Goal: Task Accomplishment & Management: Manage account settings

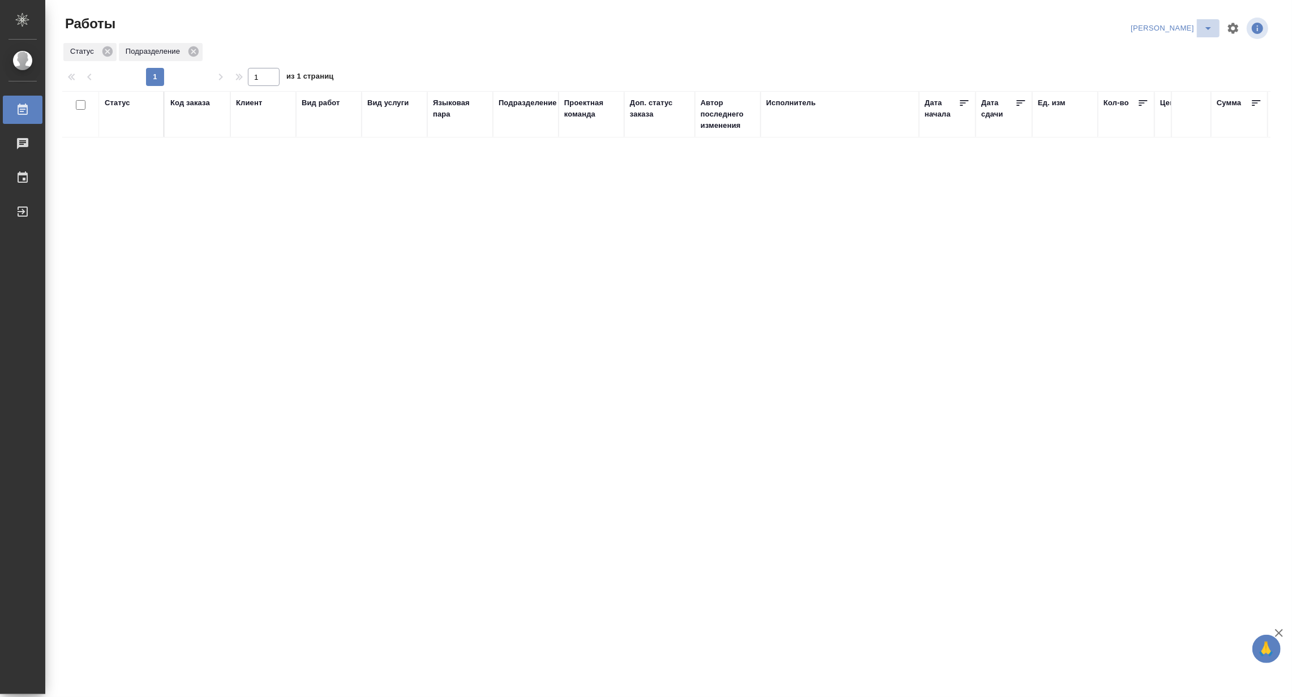
click at [1199, 25] on span "split button" at bounding box center [1207, 28] width 17 height 14
click at [1164, 103] on li "Верстка и Дизайн" at bounding box center [1164, 105] width 109 height 18
click at [1206, 25] on icon "split button" at bounding box center [1208, 28] width 14 height 14
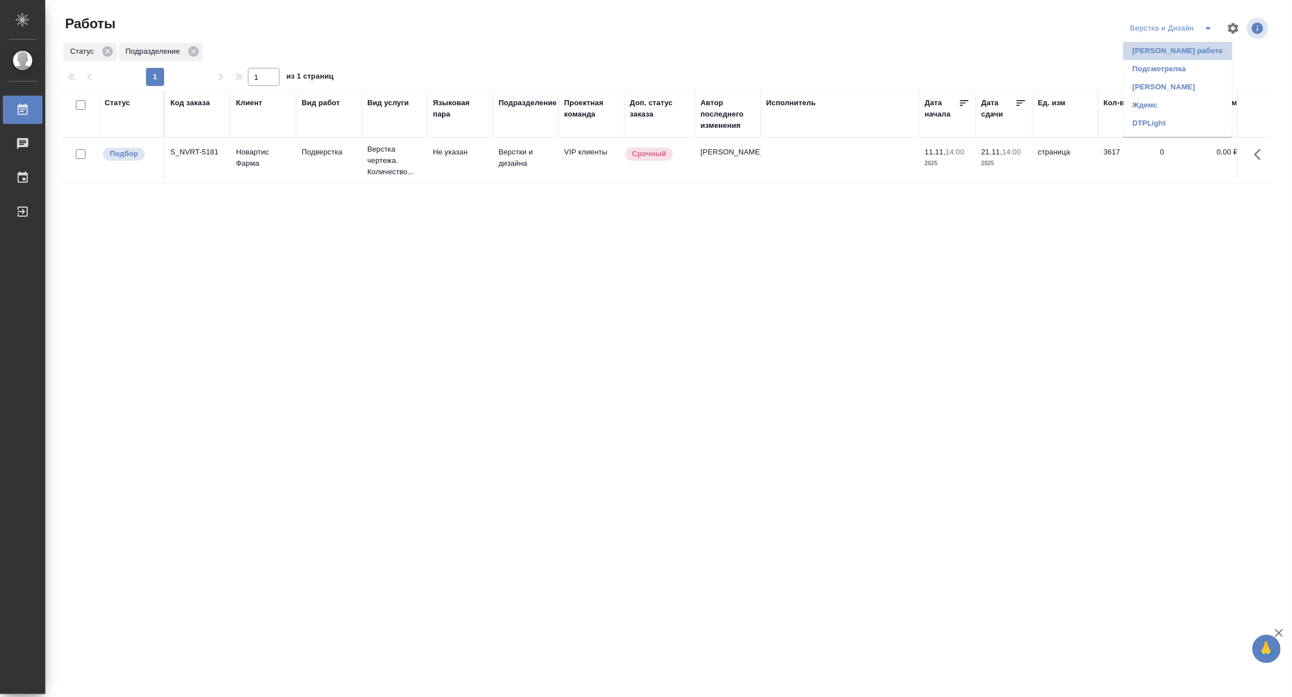
click at [1189, 51] on li "[PERSON_NAME] работе" at bounding box center [1177, 51] width 109 height 18
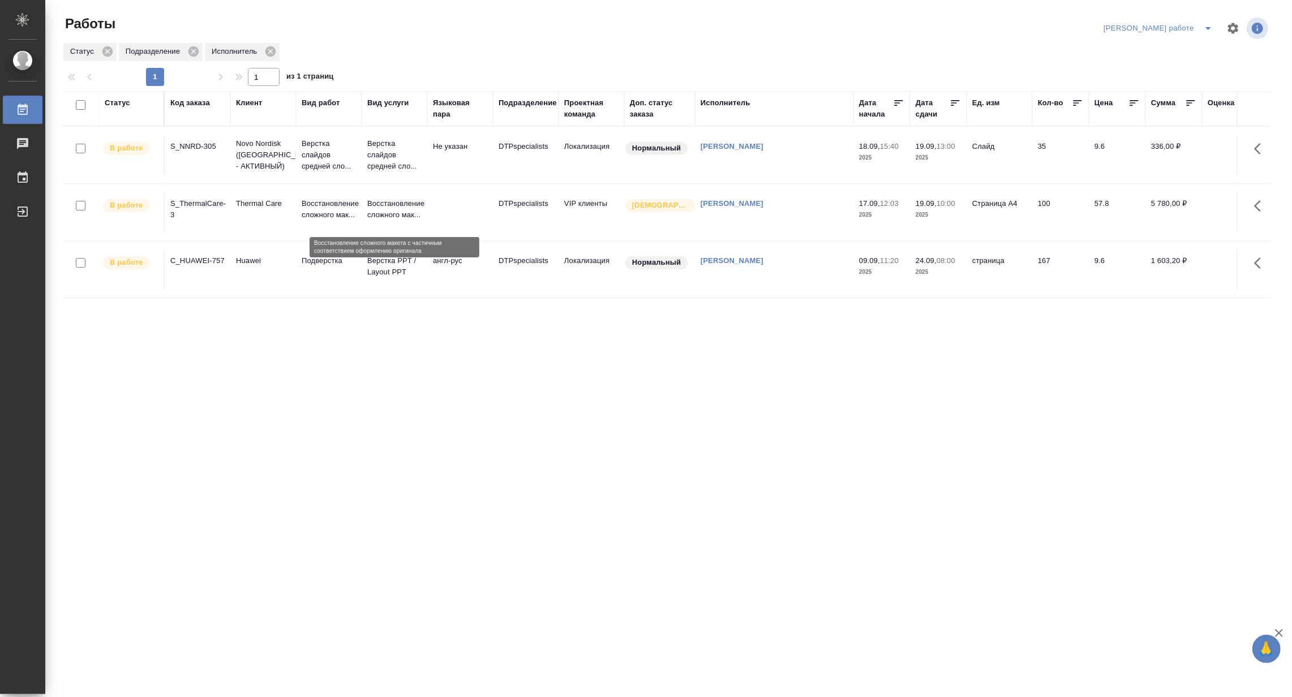
click at [386, 211] on p "Восстановление сложного мак..." at bounding box center [394, 209] width 54 height 23
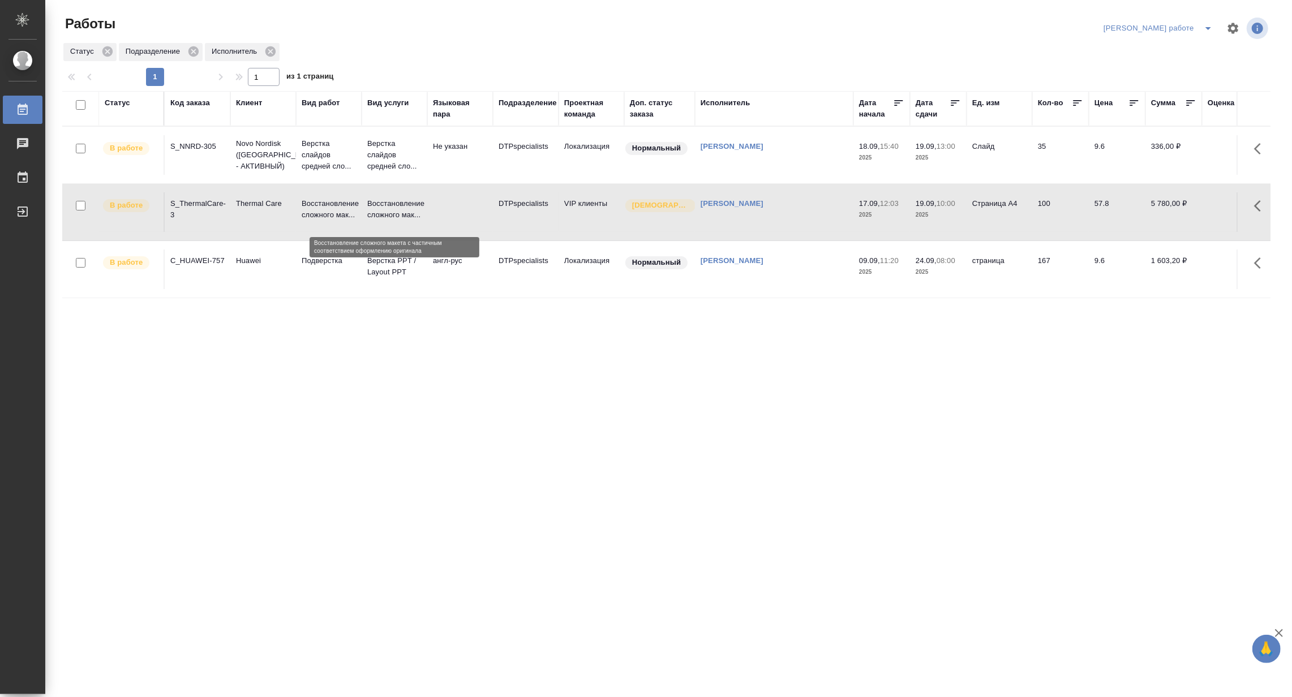
click at [386, 211] on p "Восстановление сложного мак..." at bounding box center [394, 209] width 54 height 23
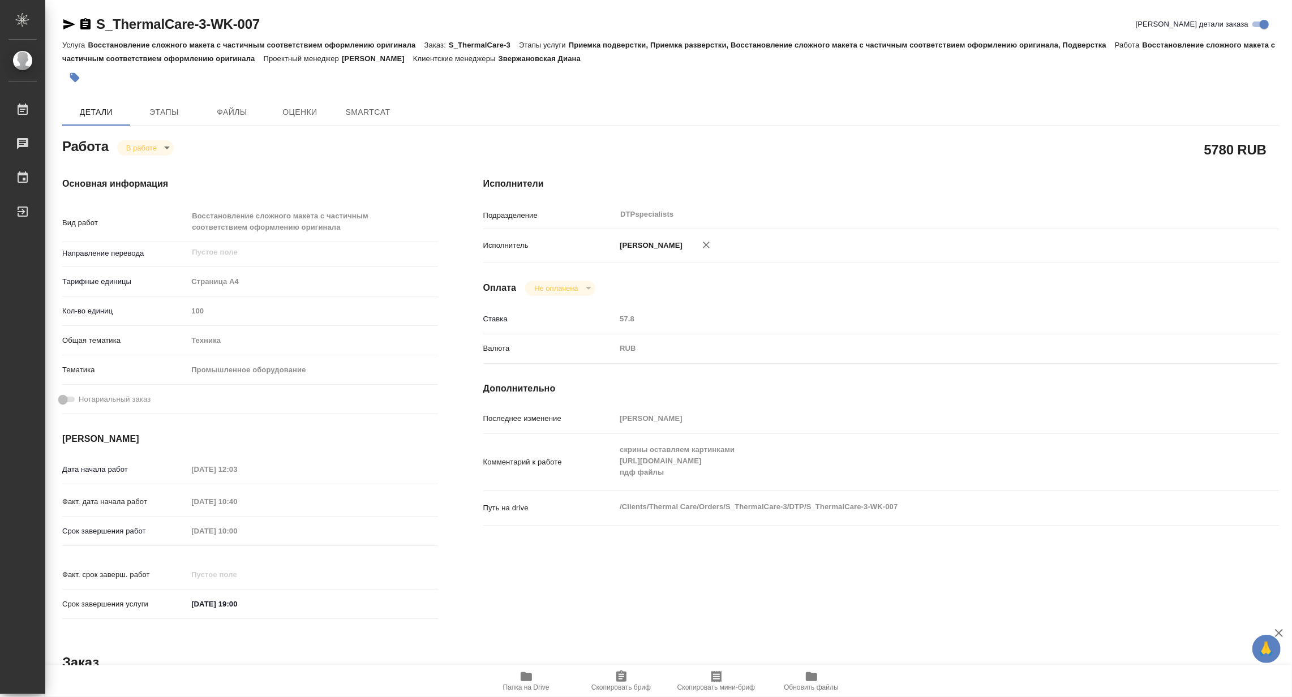
type textarea "x"
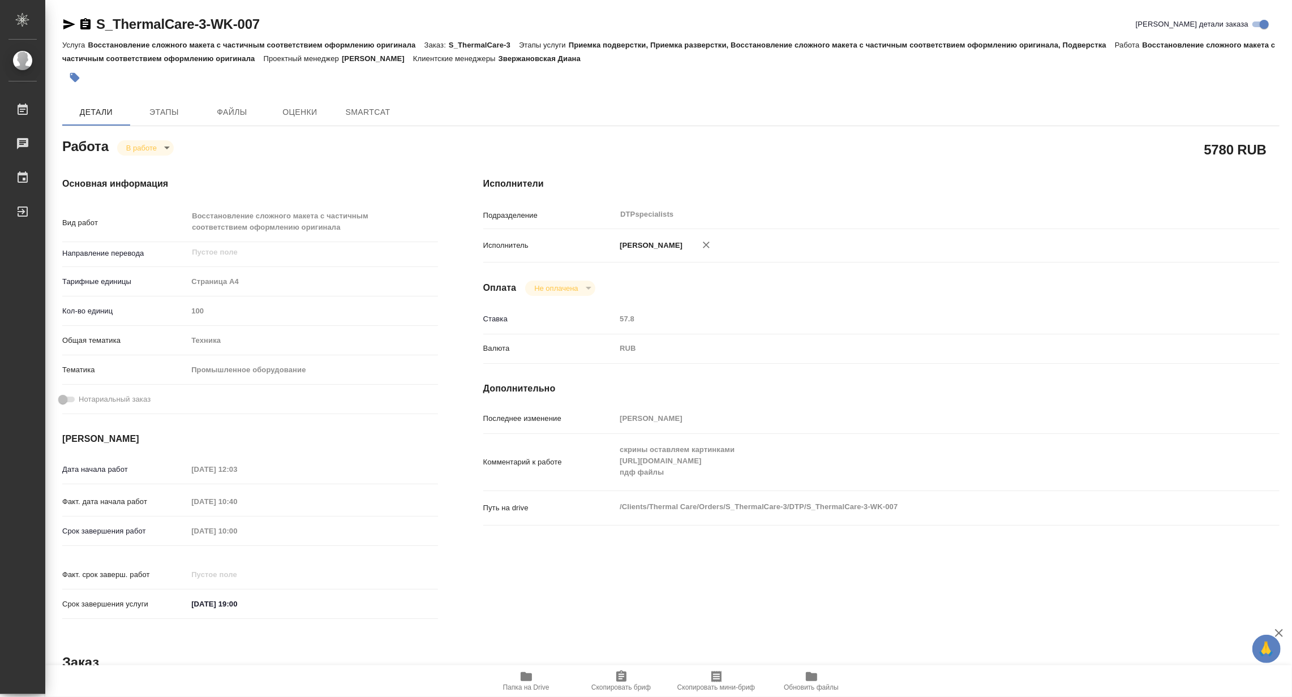
type textarea "x"
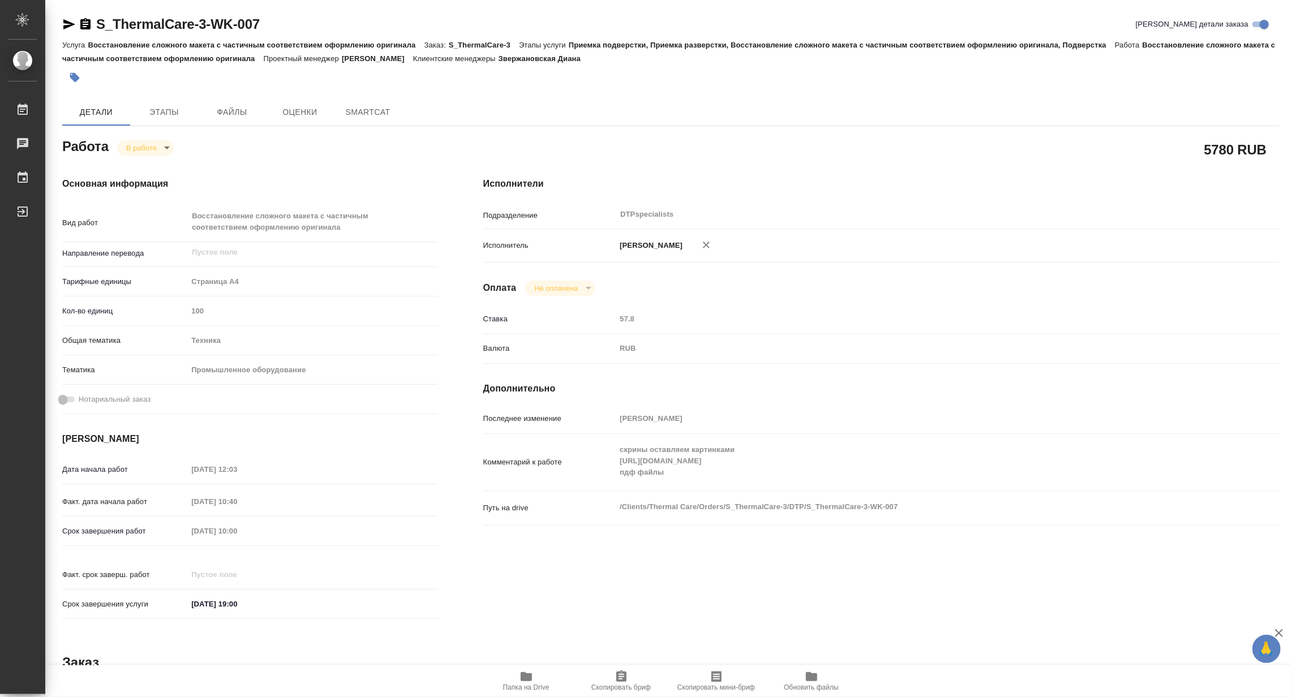
type textarea "x"
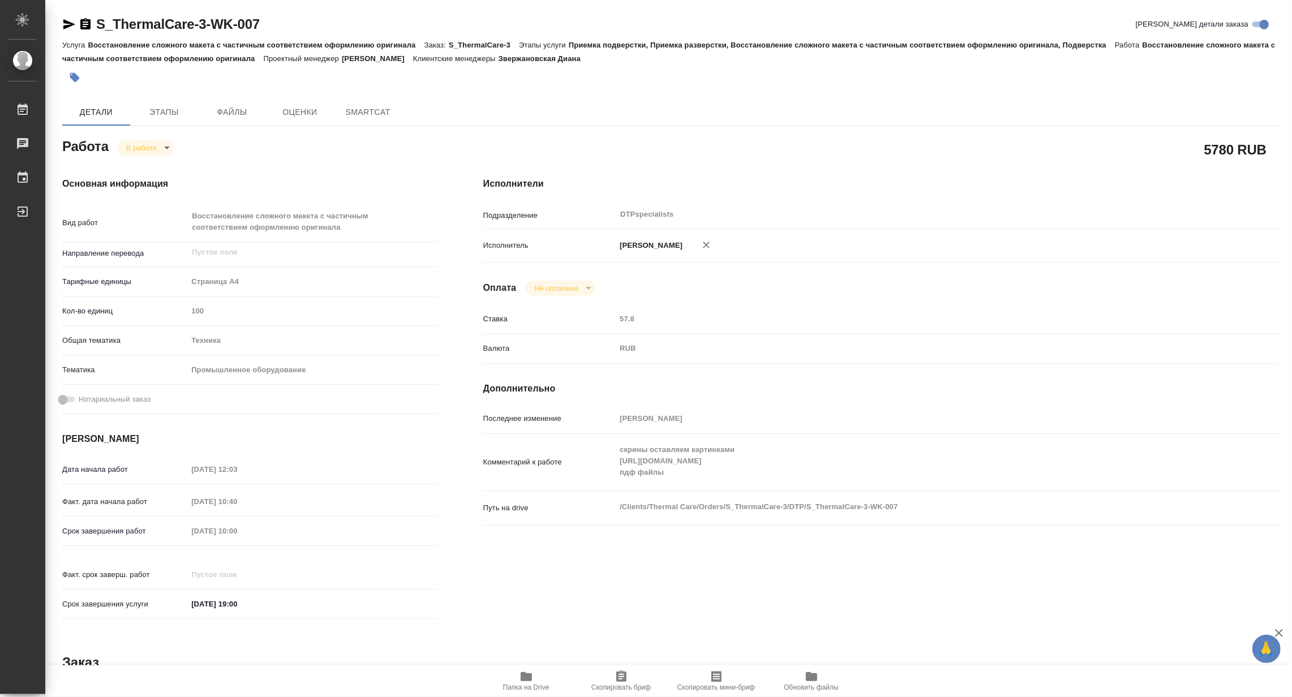
type textarea "x"
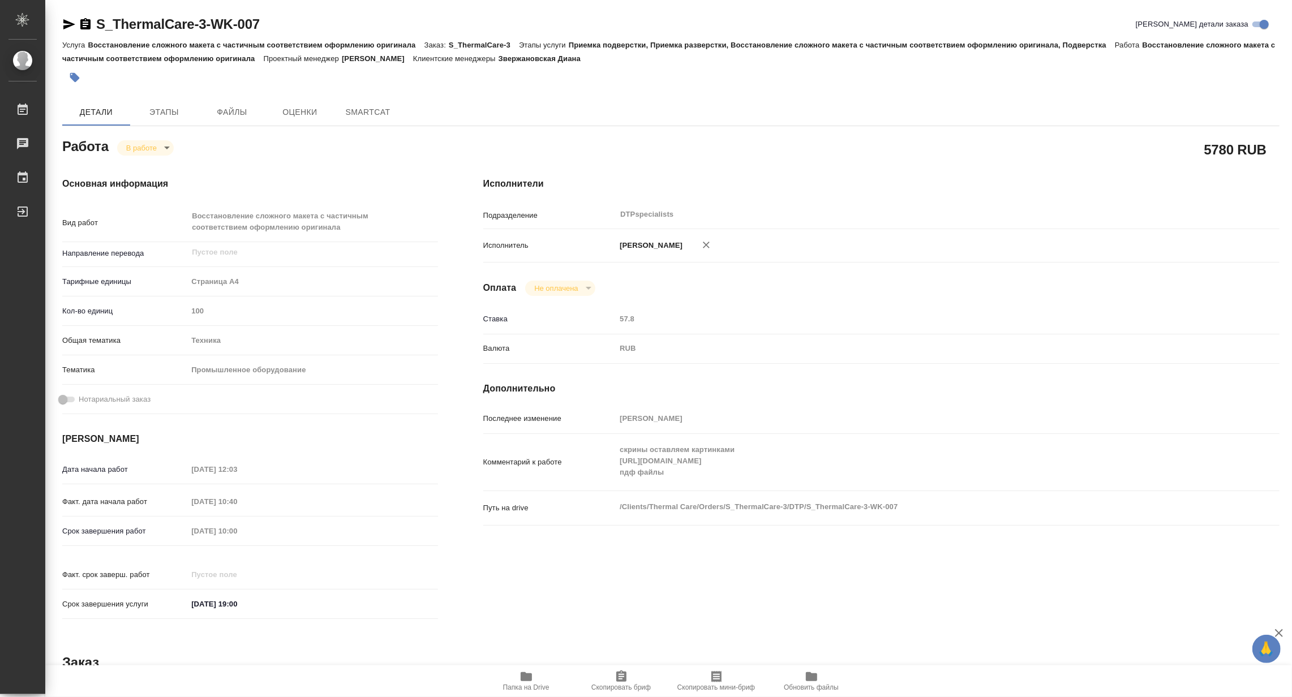
type textarea "x"
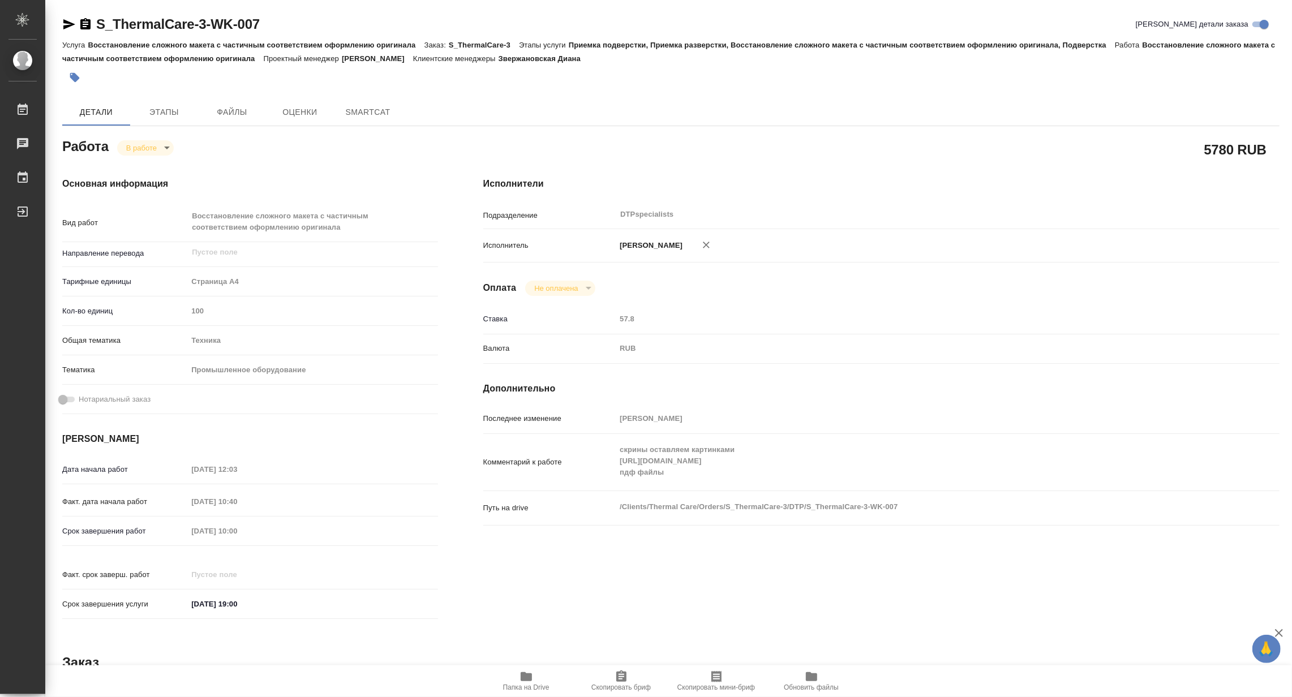
type textarea "x"
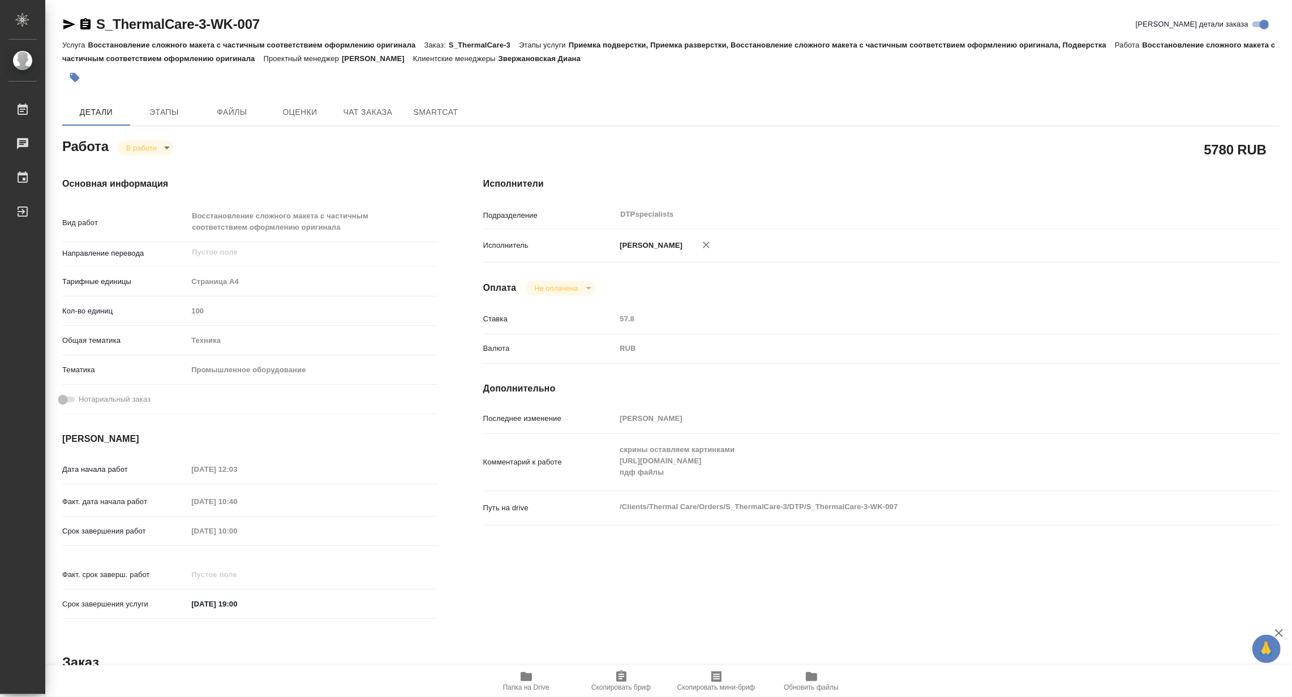
type textarea "x"
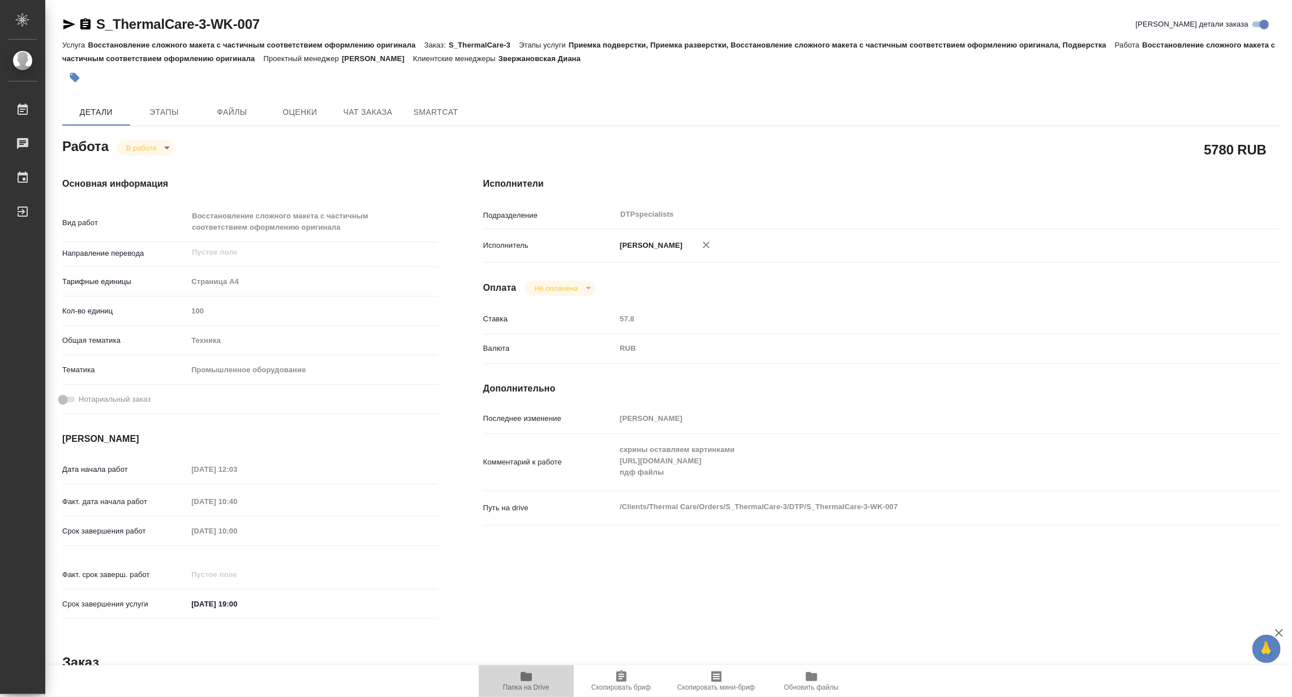
click at [535, 687] on span "Папка на Drive" at bounding box center [526, 687] width 46 height 8
type textarea "x"
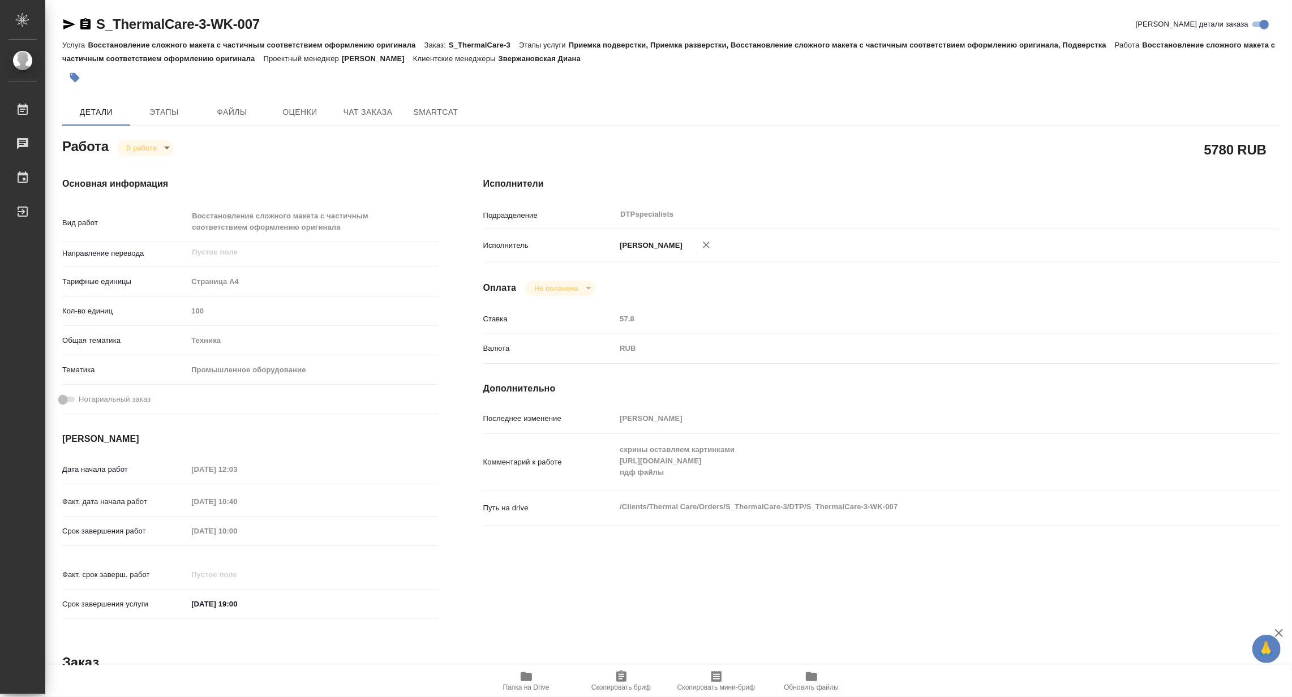
type textarea "x"
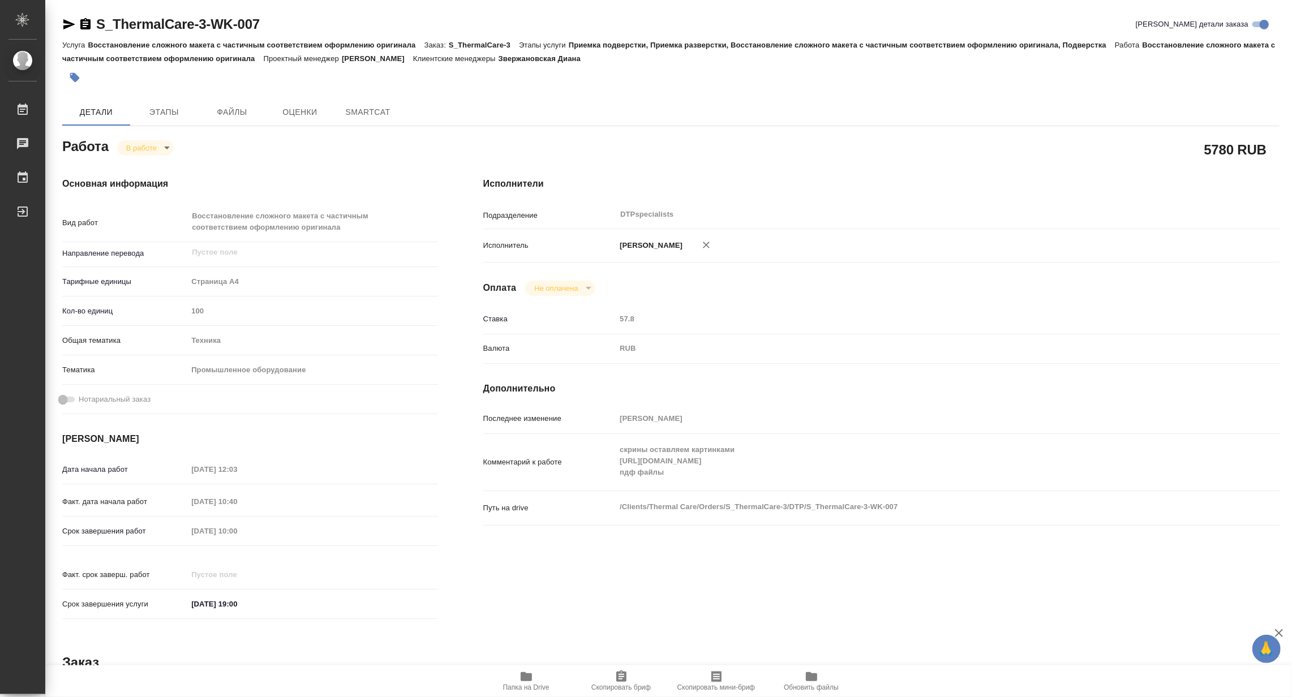
type textarea "x"
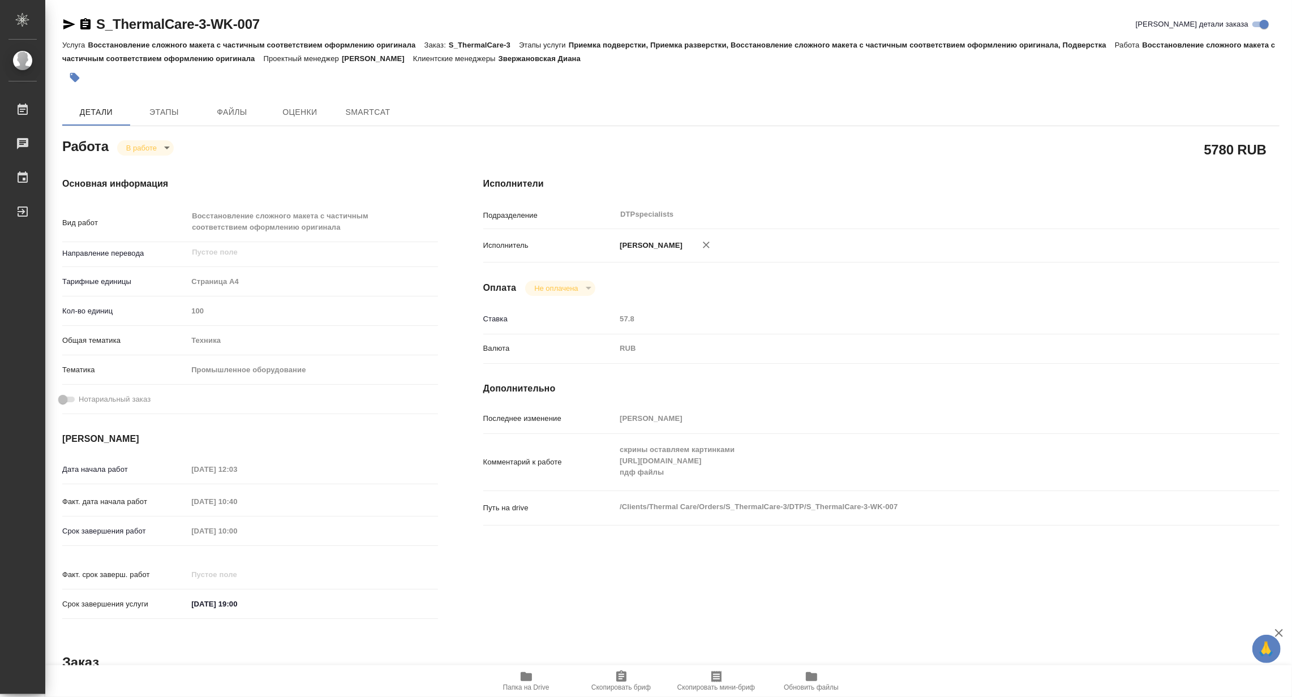
type textarea "x"
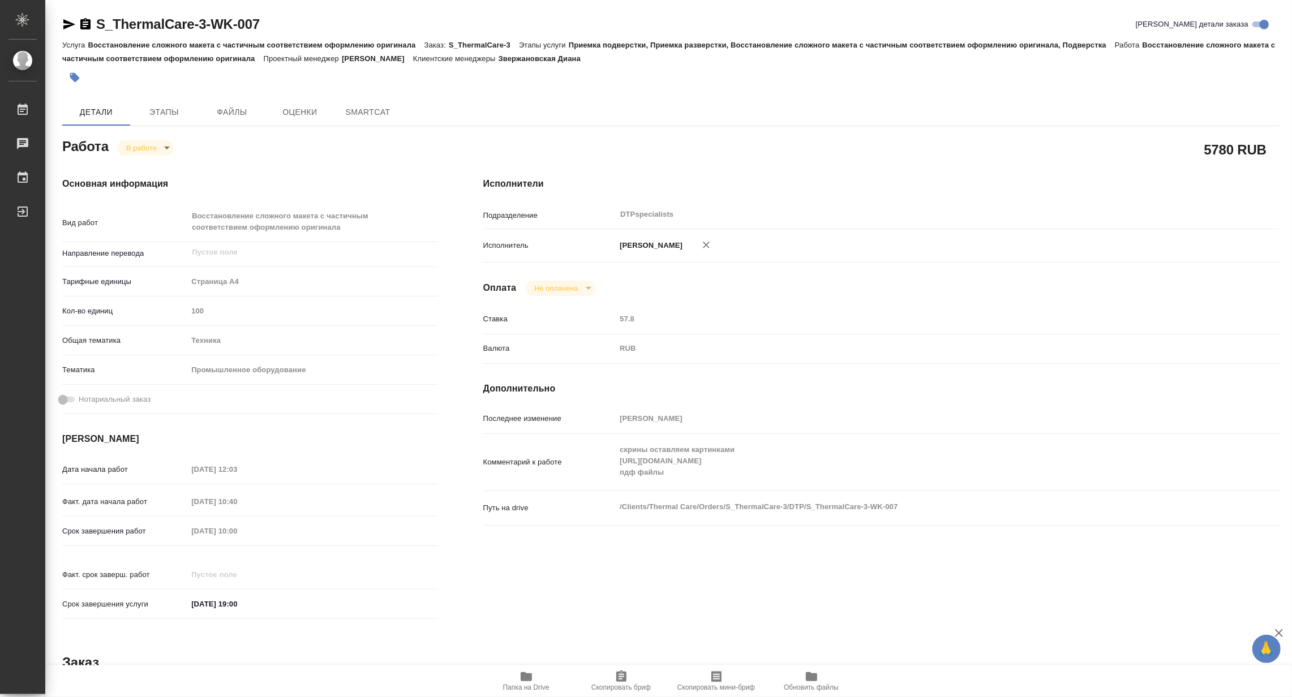
type textarea "x"
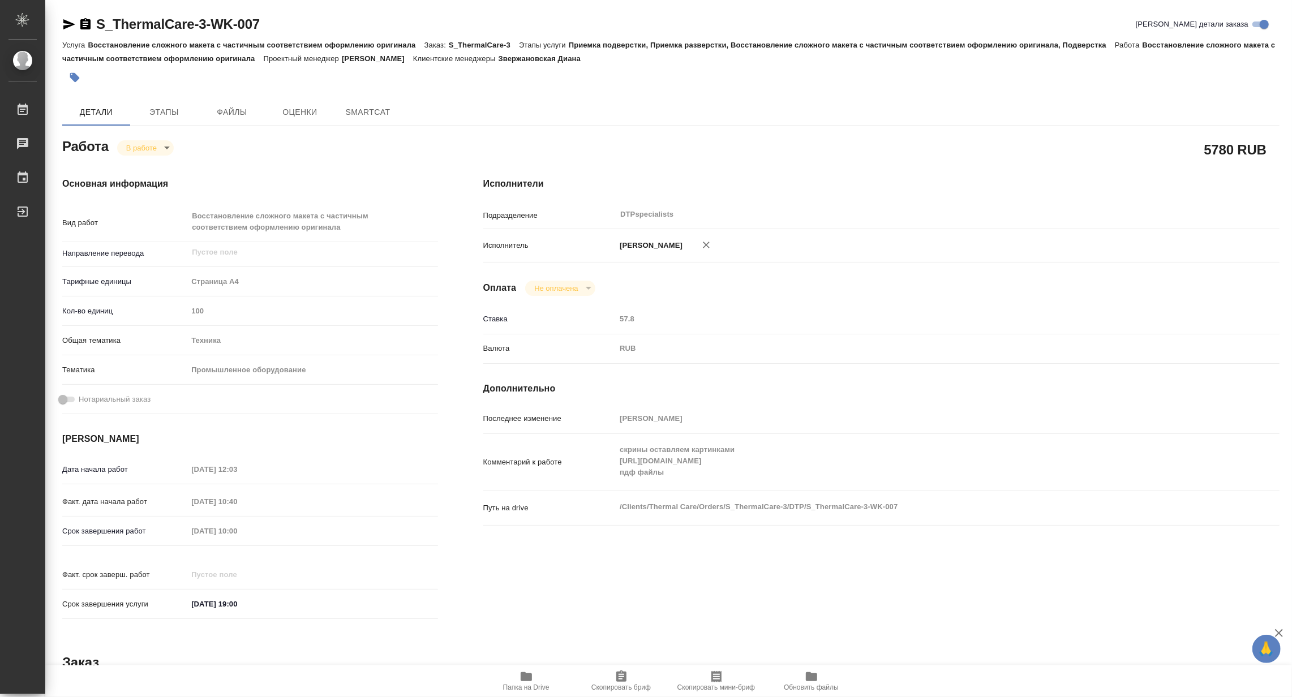
type textarea "x"
click at [132, 146] on body "🙏 .cls-1 fill:#fff; AWATERA Matveeva Maria Работы Чаты График Выйти S_ThermalCa…" at bounding box center [646, 348] width 1292 height 697
type textarea "x"
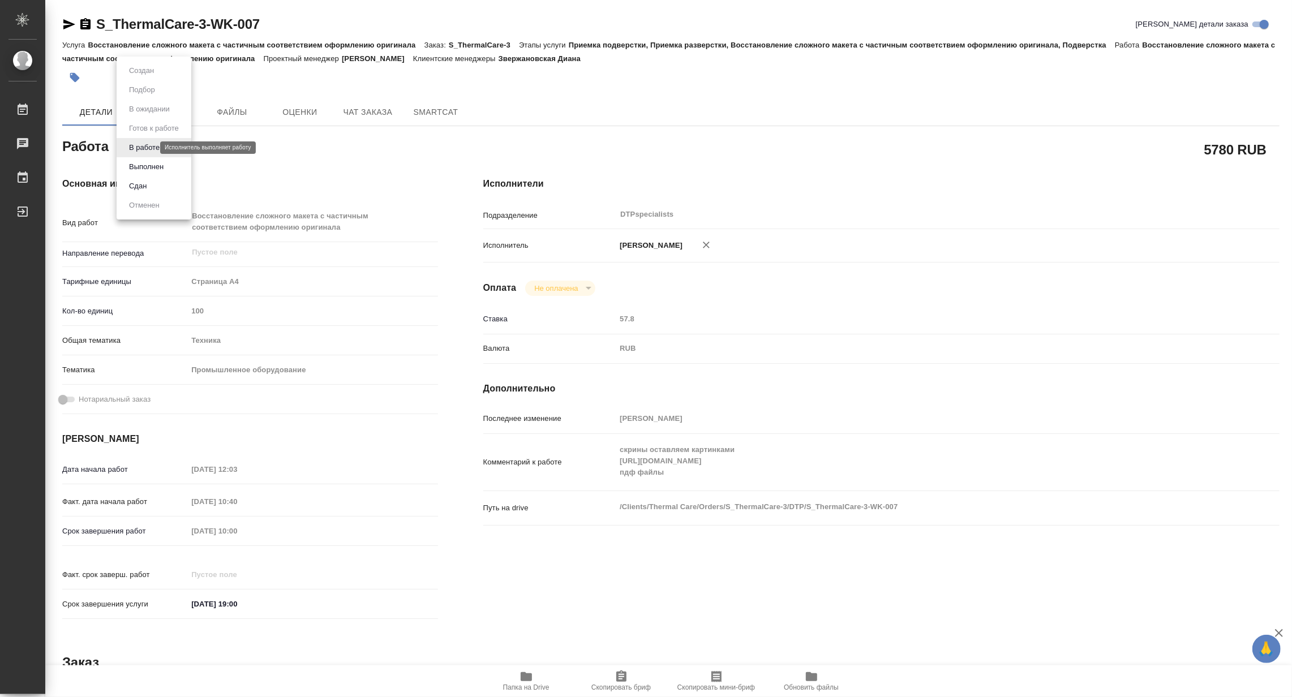
type textarea "x"
click at [131, 165] on button "Выполнен" at bounding box center [146, 167] width 41 height 12
type textarea "x"
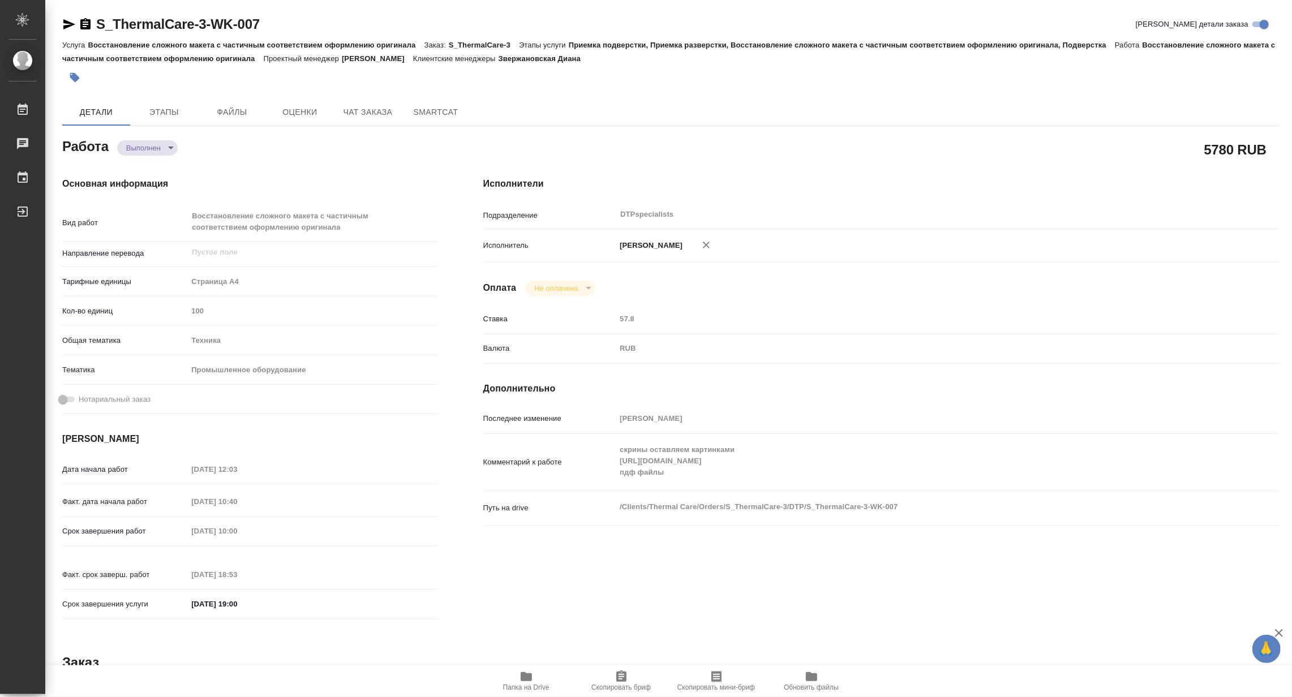
type textarea "x"
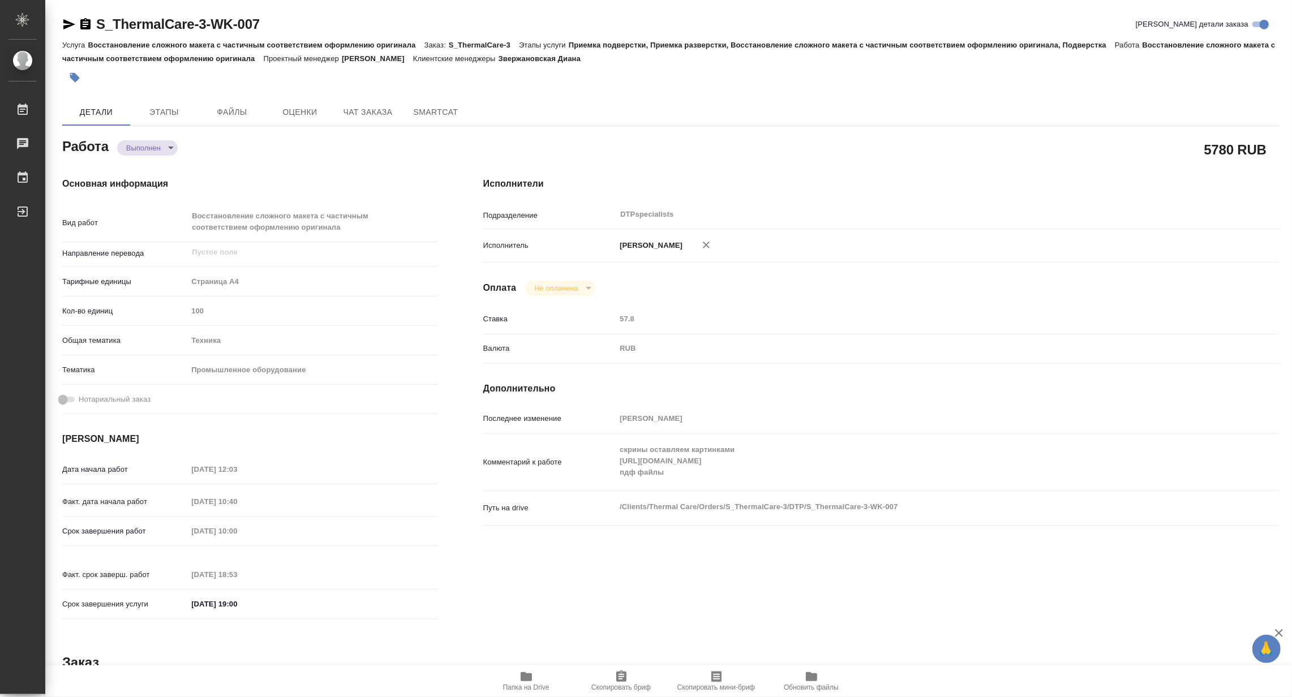
type textarea "x"
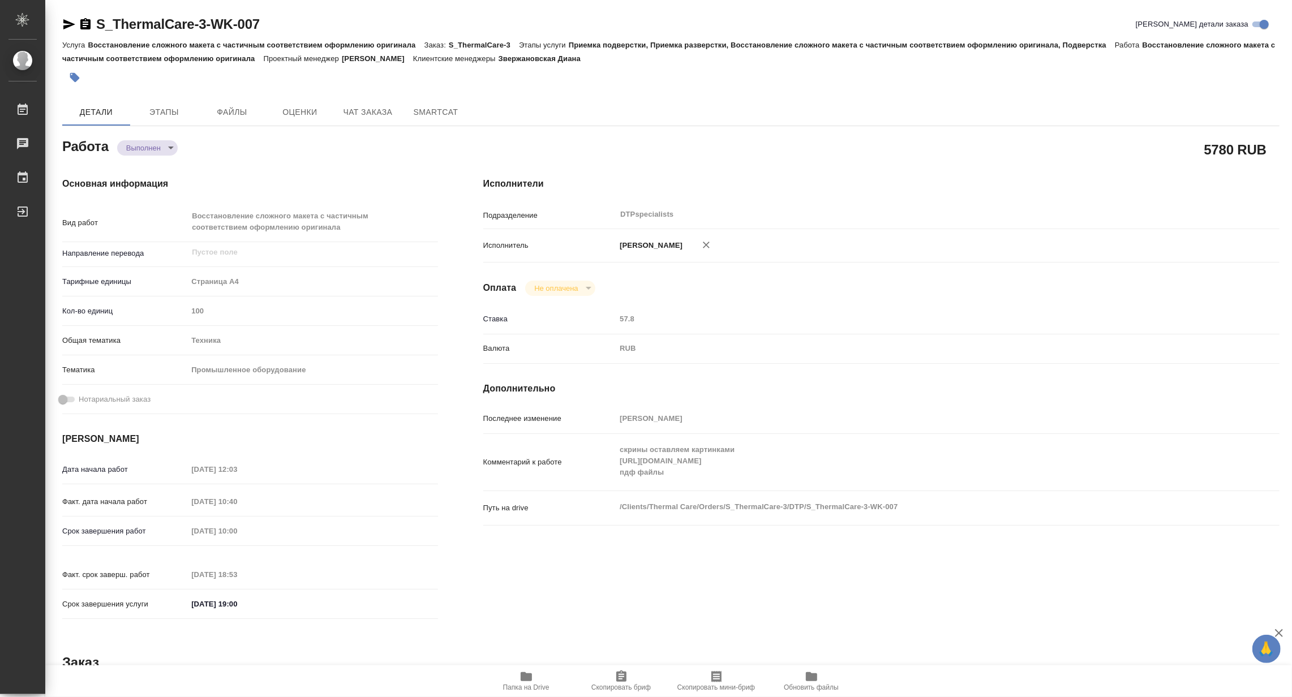
type textarea "x"
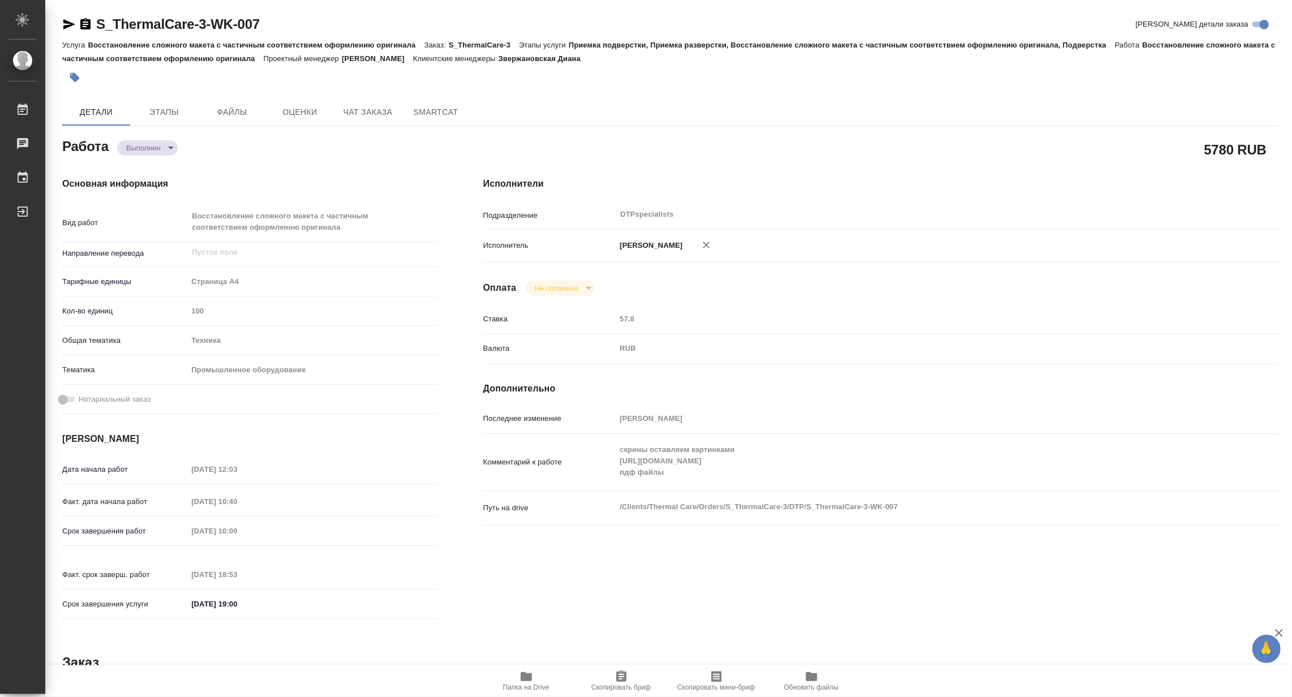
type textarea "x"
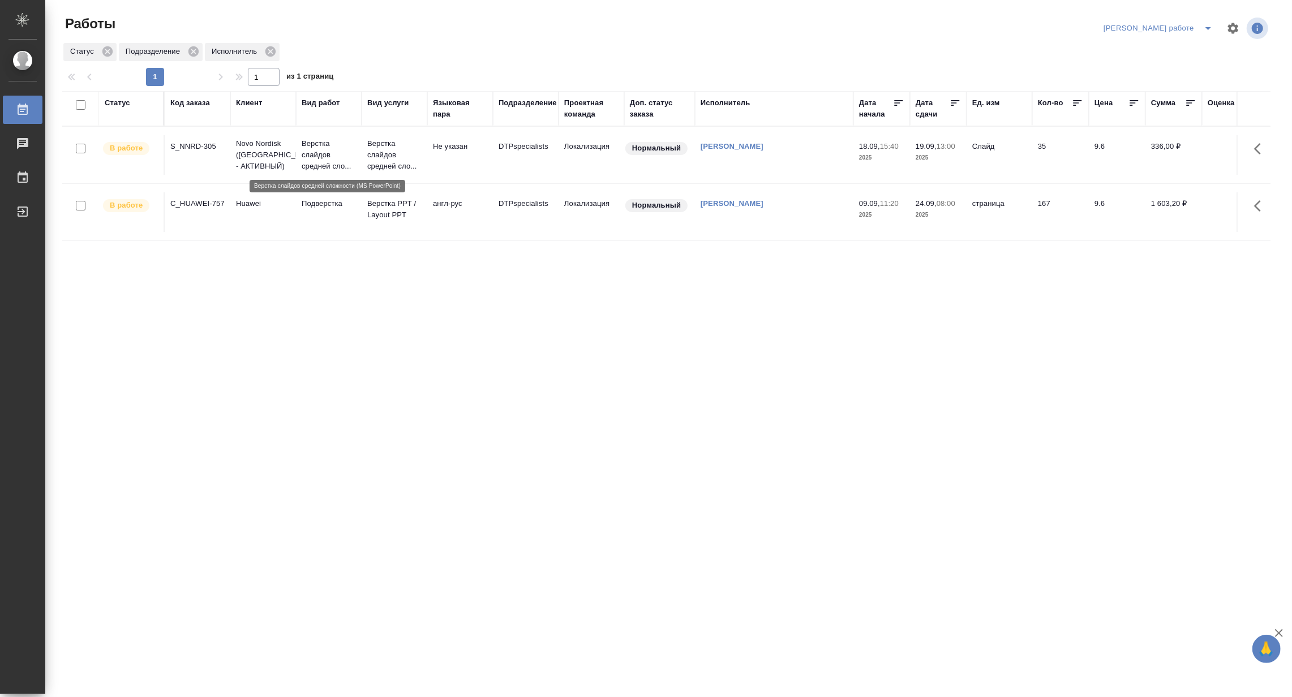
click at [333, 161] on p "Верстка слайдов средней сло..." at bounding box center [329, 155] width 54 height 34
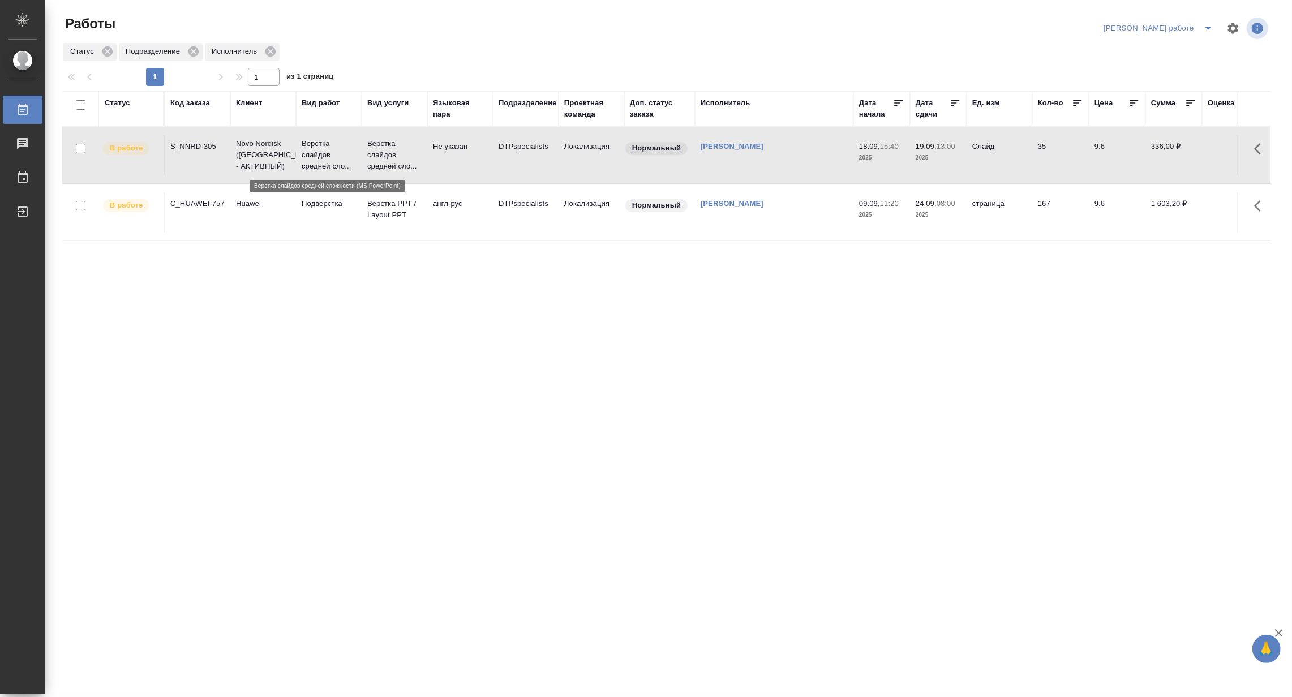
click at [333, 161] on p "Верстка слайдов средней сло..." at bounding box center [329, 155] width 54 height 34
click at [331, 147] on p "Верстка слайдов средней сло..." at bounding box center [329, 155] width 54 height 34
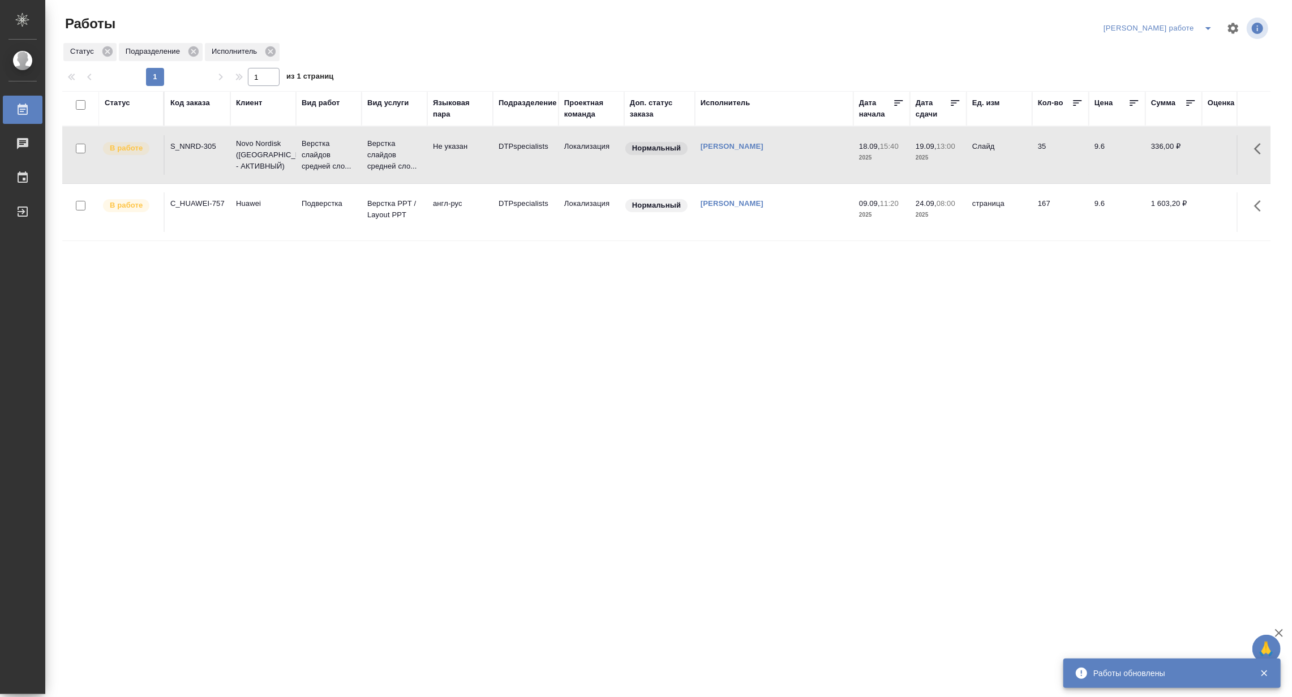
click at [1205, 26] on icon "split button" at bounding box center [1208, 28] width 14 height 14
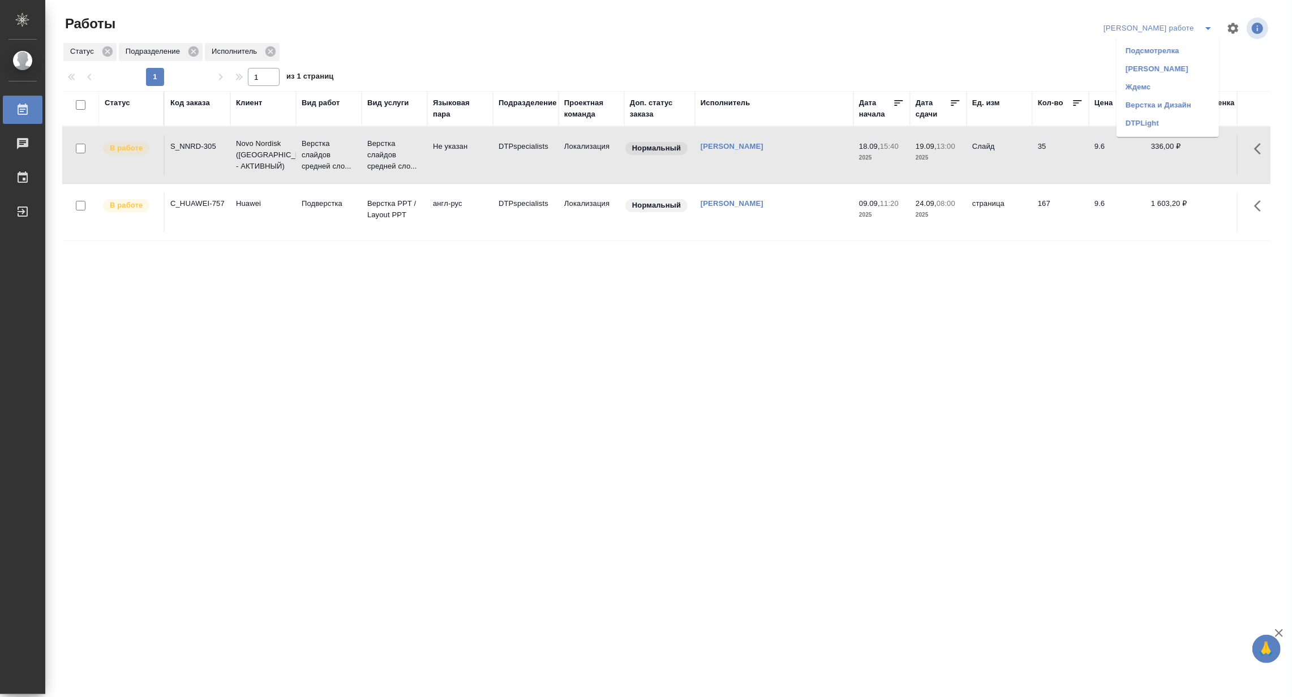
click at [1194, 98] on li "Верстка и Дизайн" at bounding box center [1167, 105] width 102 height 18
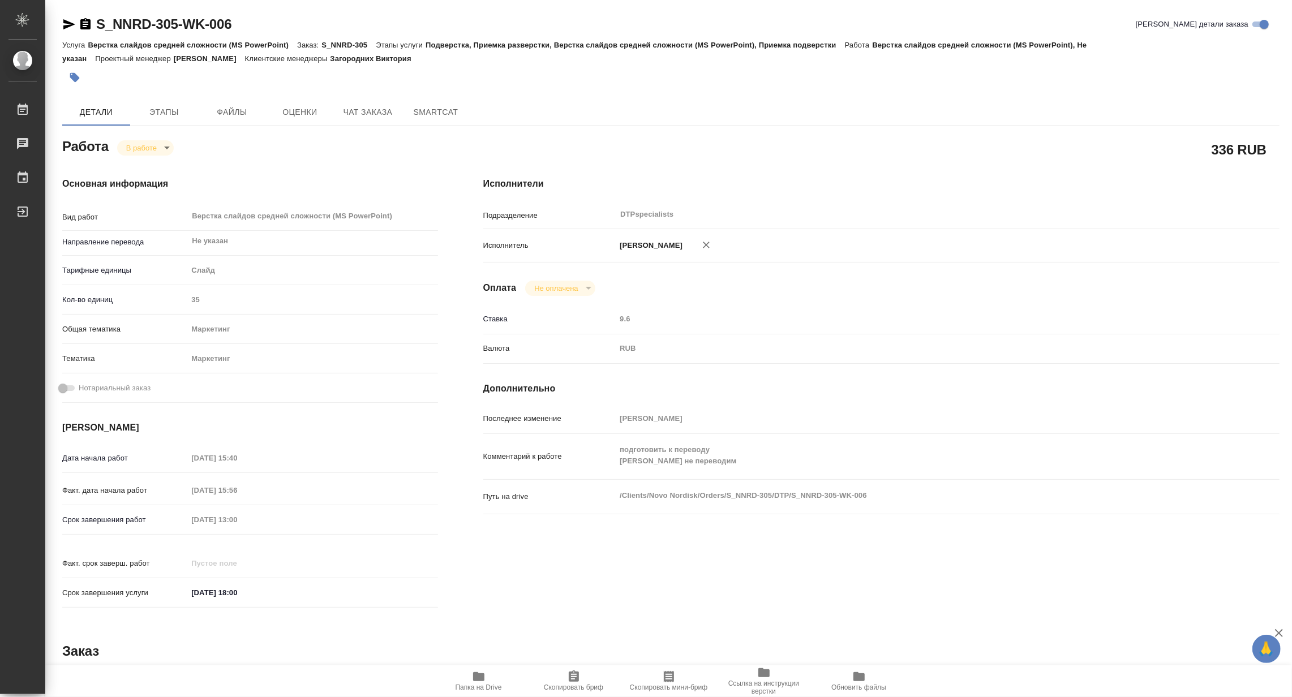
type textarea "x"
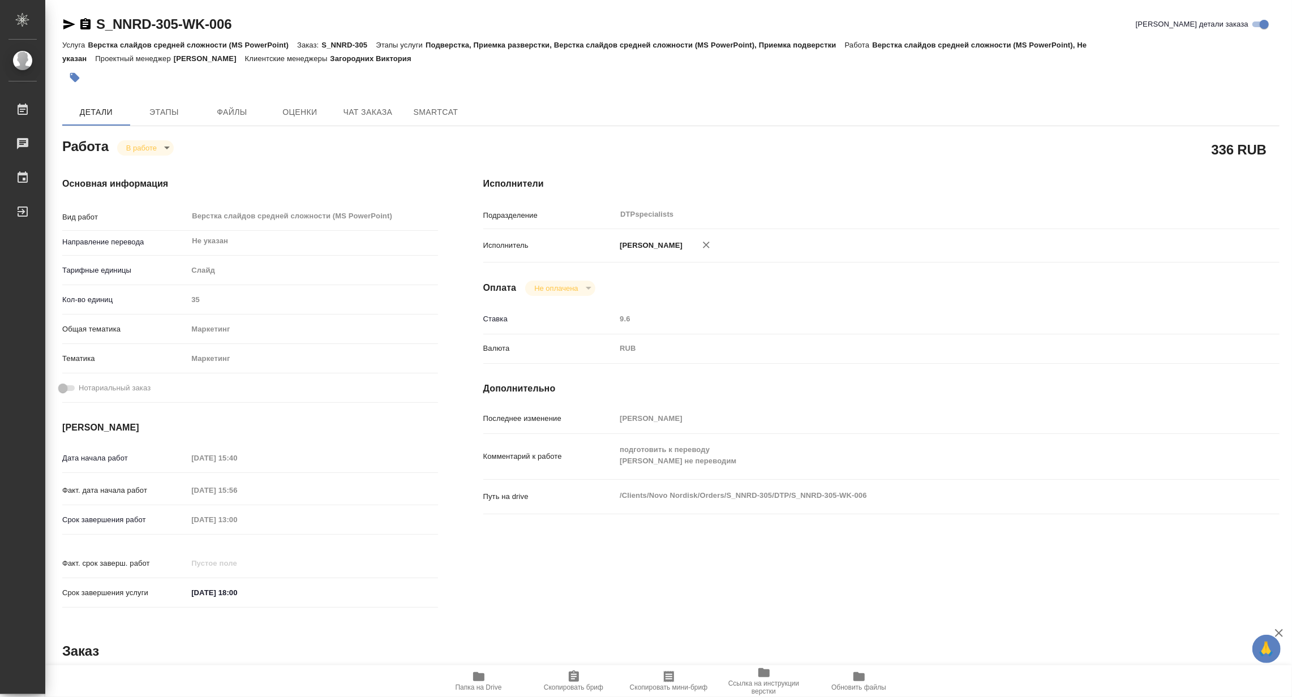
type textarea "x"
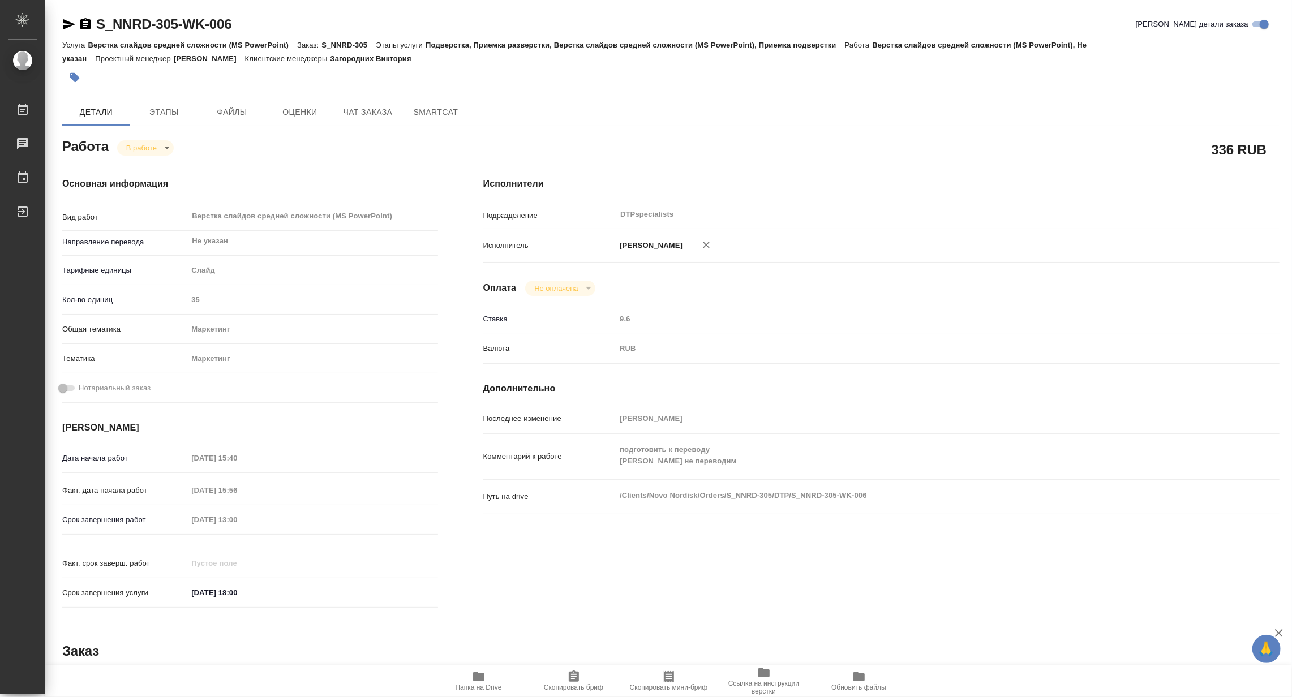
type textarea "x"
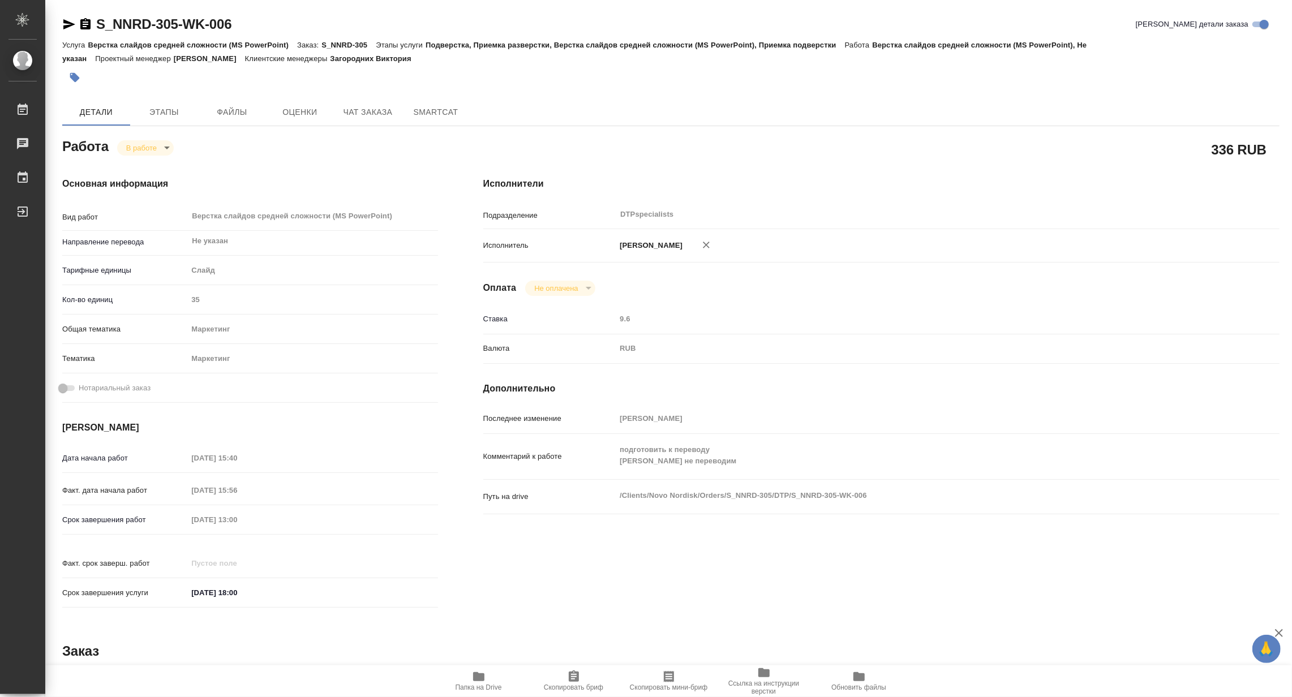
click at [493, 682] on span "Папка на Drive" at bounding box center [478, 680] width 81 height 21
type textarea "x"
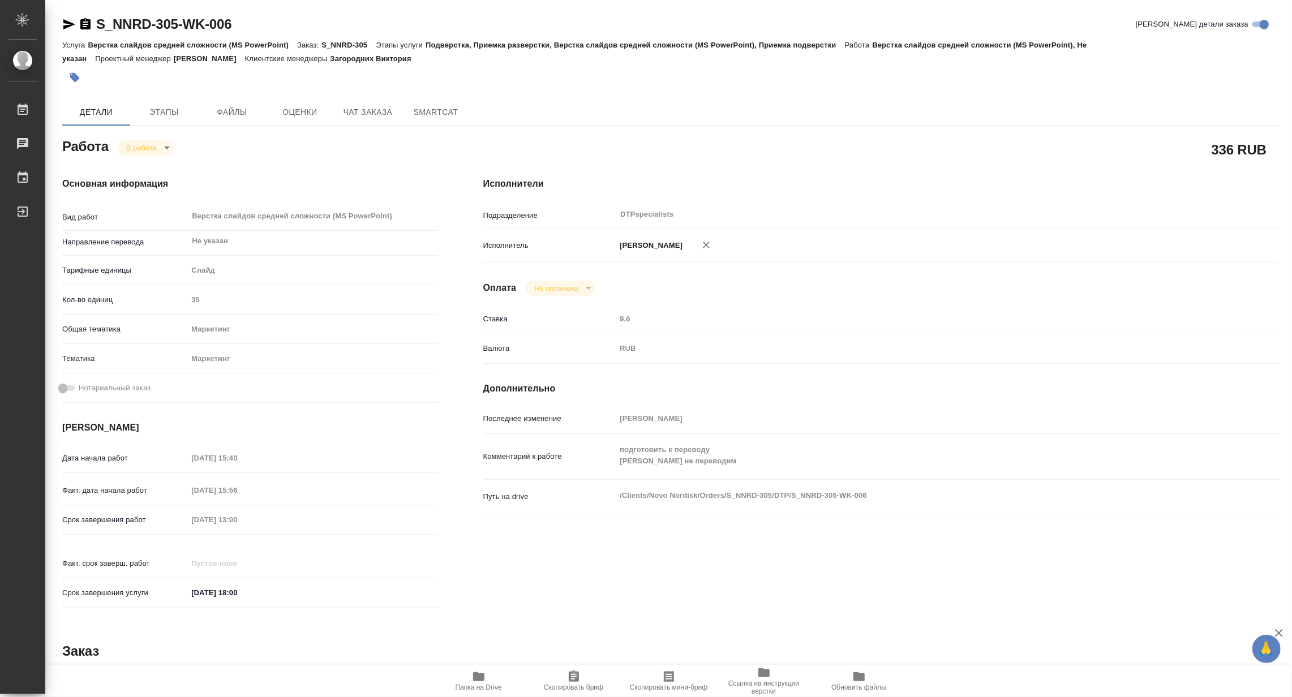
type textarea "x"
drag, startPoint x: 261, startPoint y: 21, endPoint x: 91, endPoint y: 11, distance: 170.6
click at [91, 11] on div "S_NNRD-305-WK-006 Кратко детали заказа Услуга Верстка слайдов средней сложности…" at bounding box center [670, 488] width 1229 height 976
copy link "S_NNRD-305-WK-006"
type textarea "x"
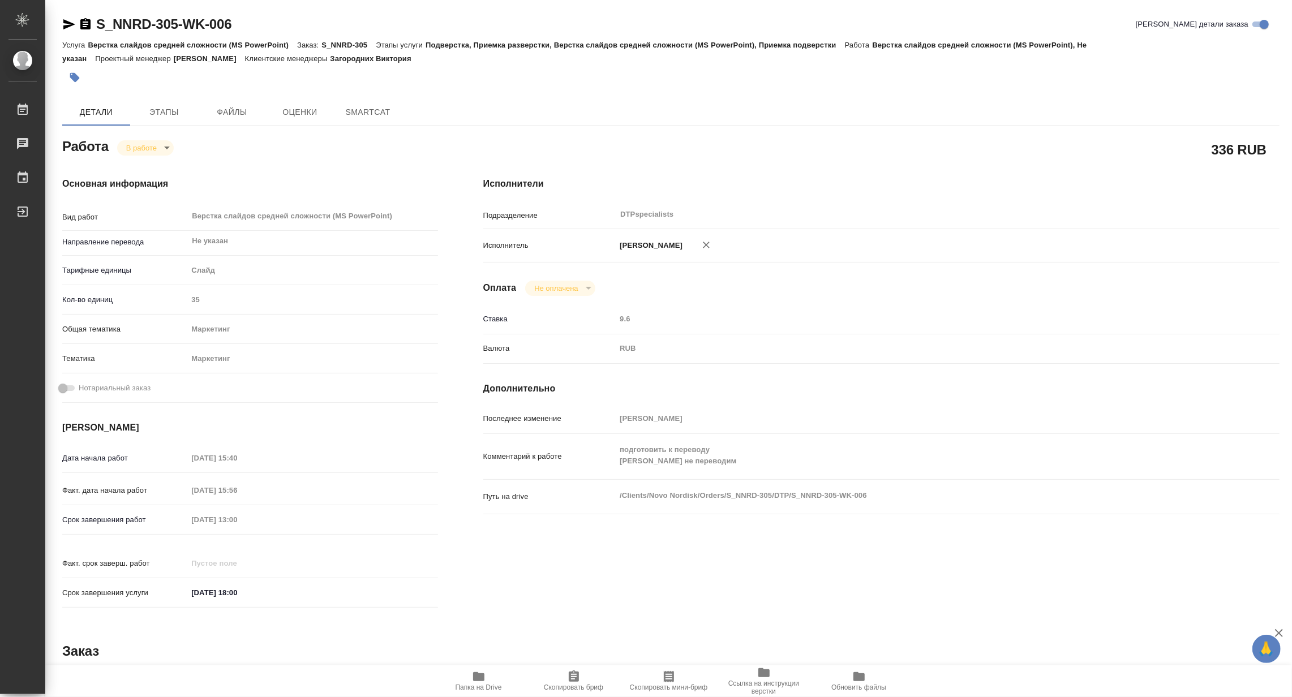
type textarea "x"
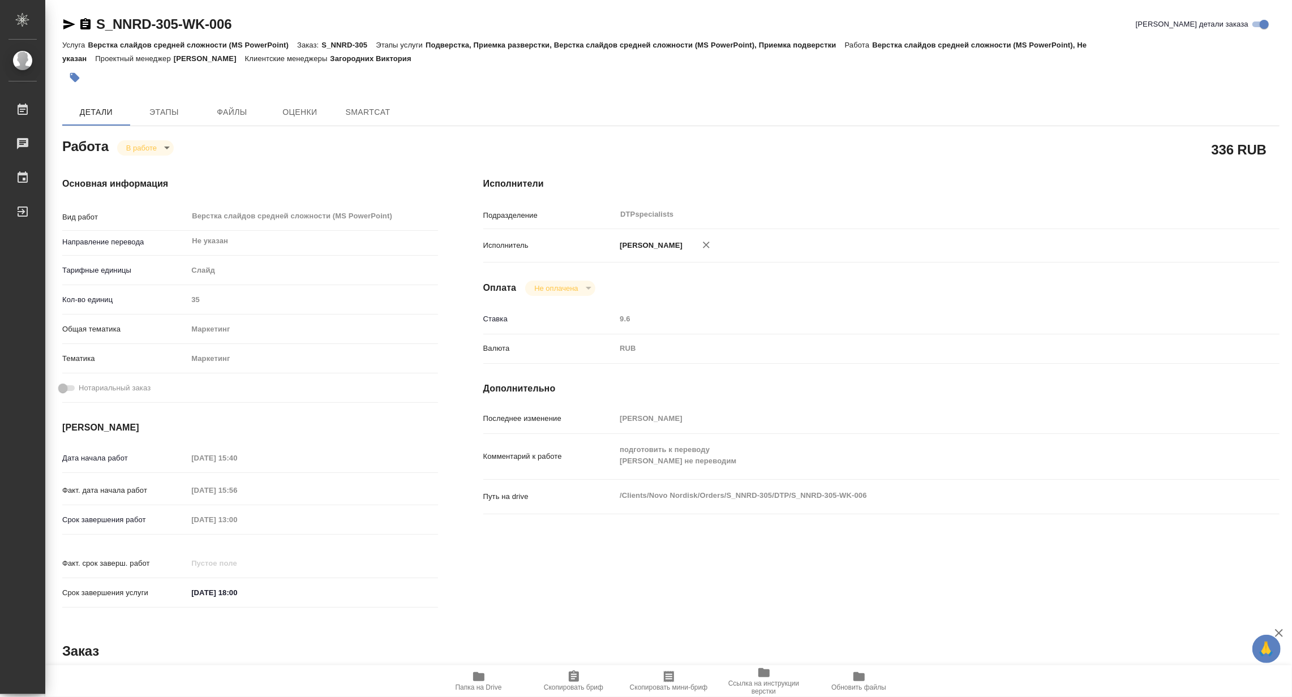
type textarea "x"
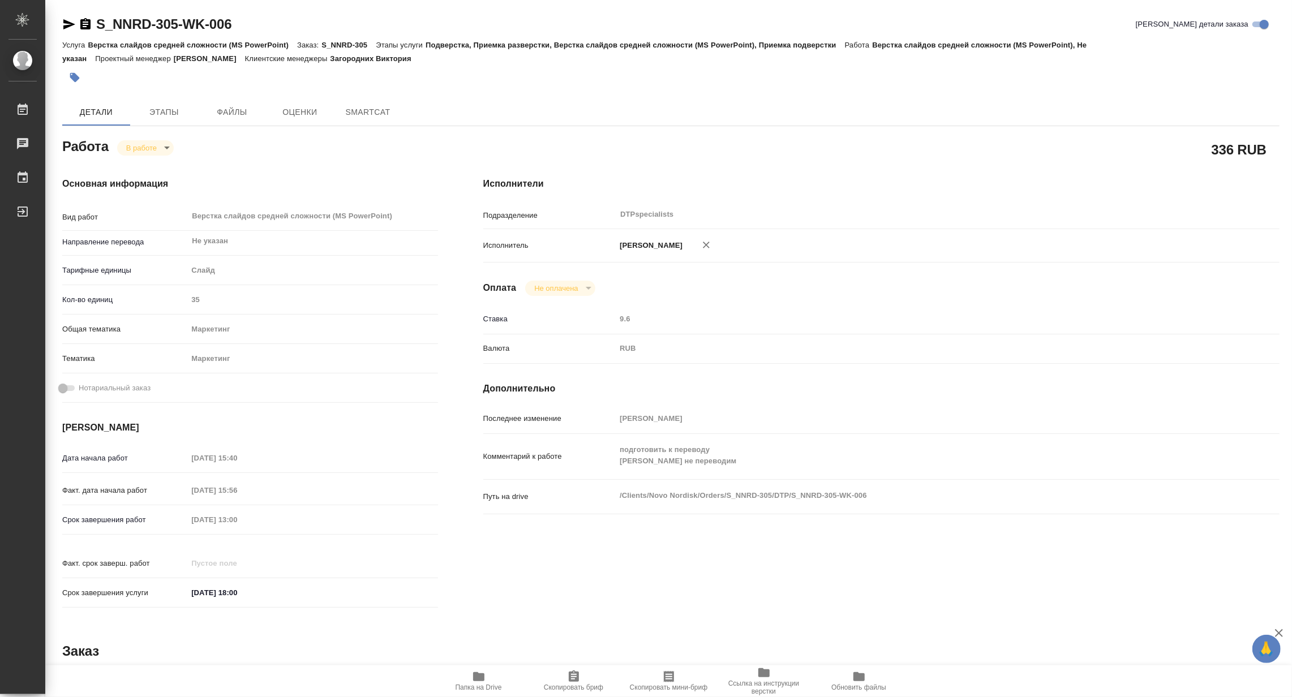
type textarea "x"
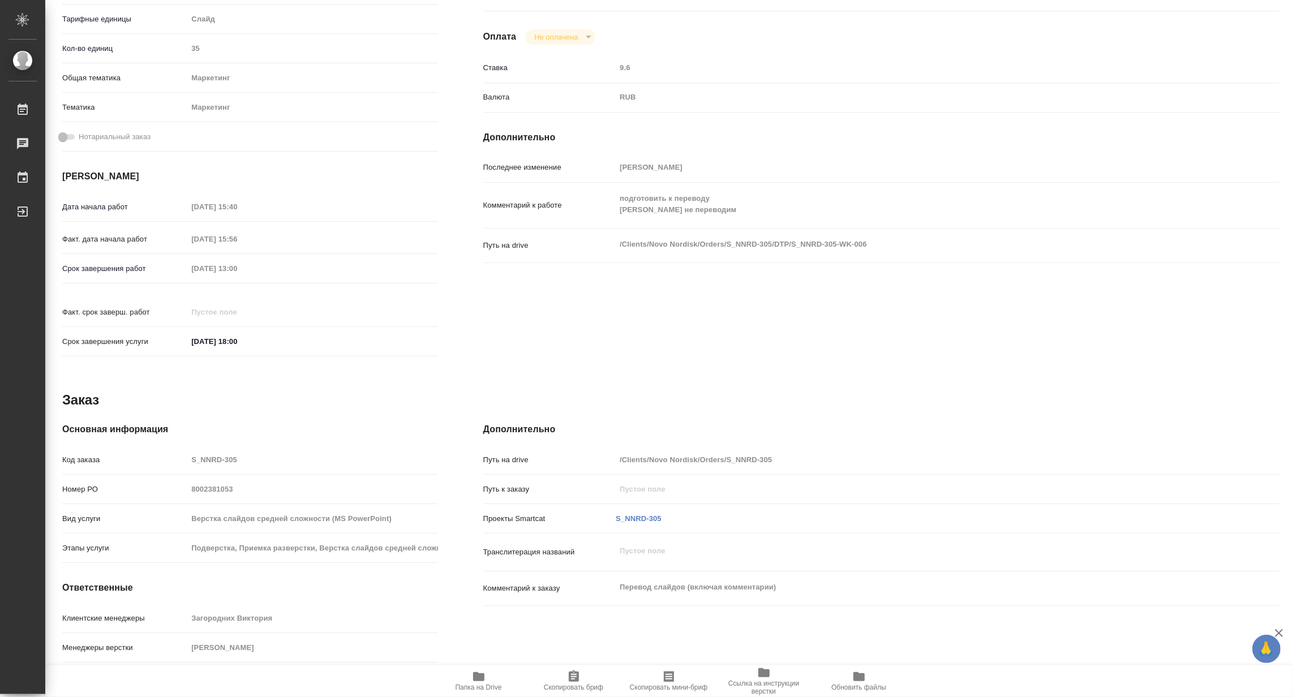
type textarea "x"
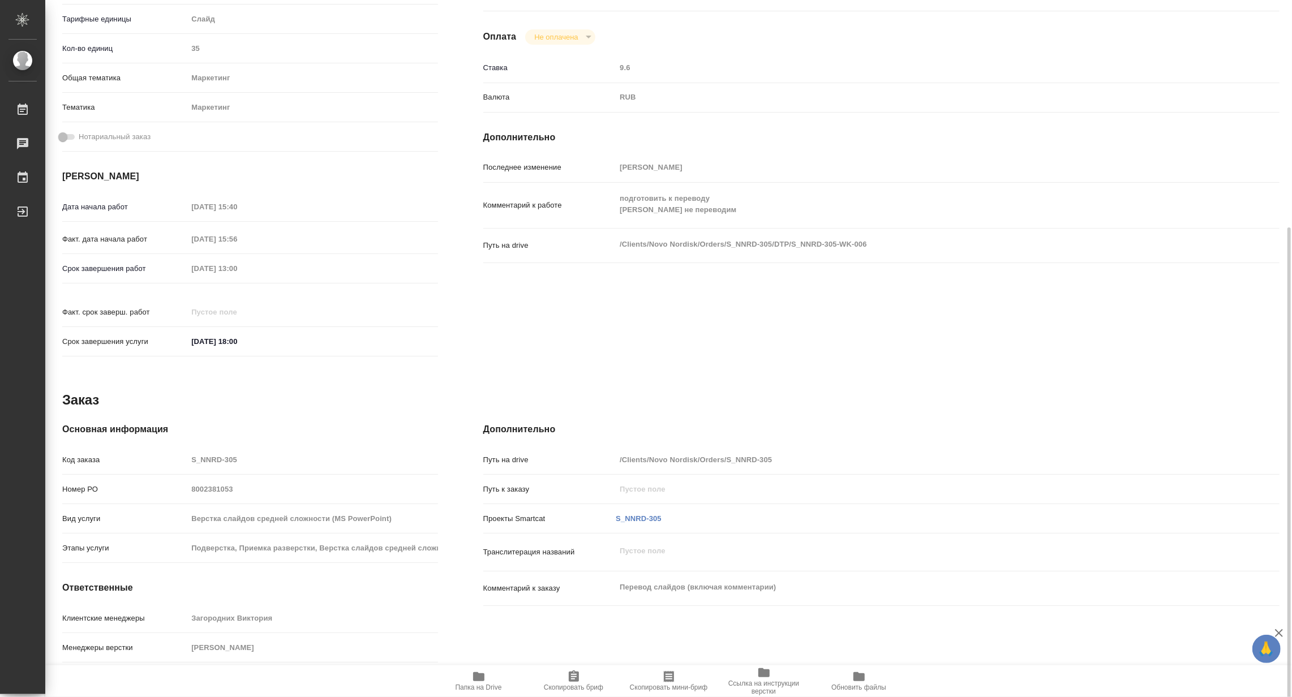
scroll to position [279, 0]
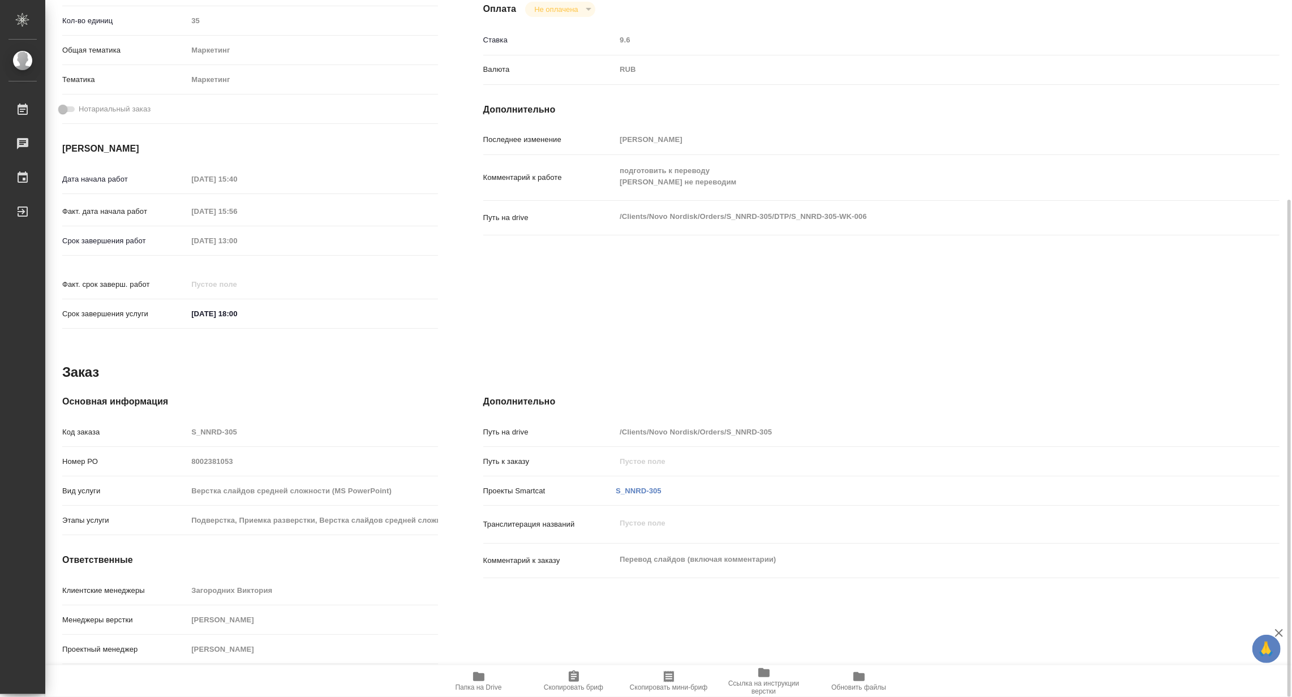
type textarea "x"
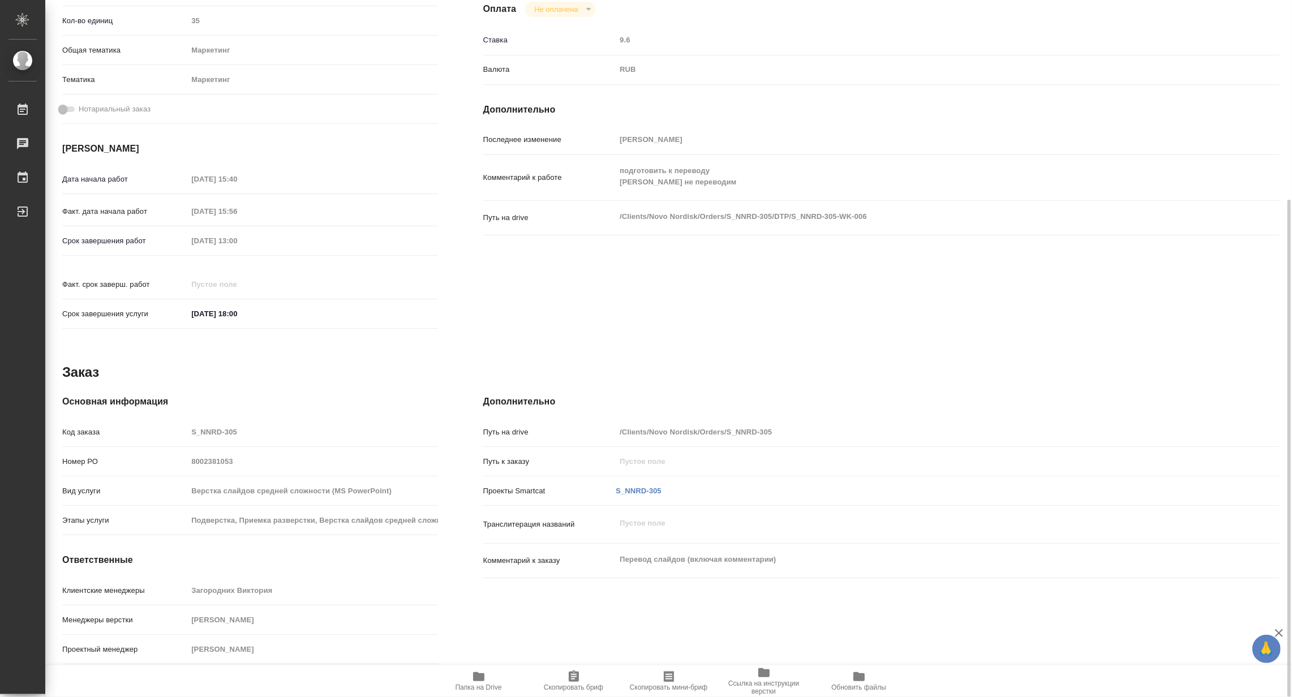
scroll to position [0, 0]
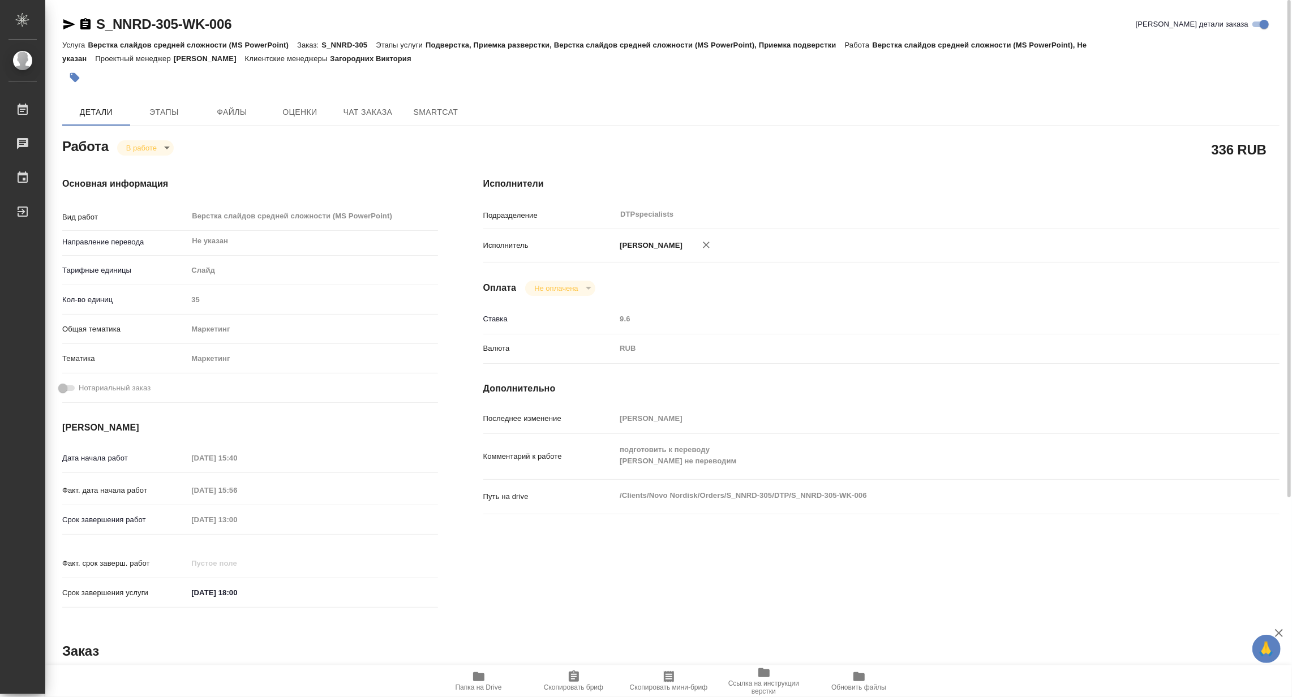
type textarea "x"
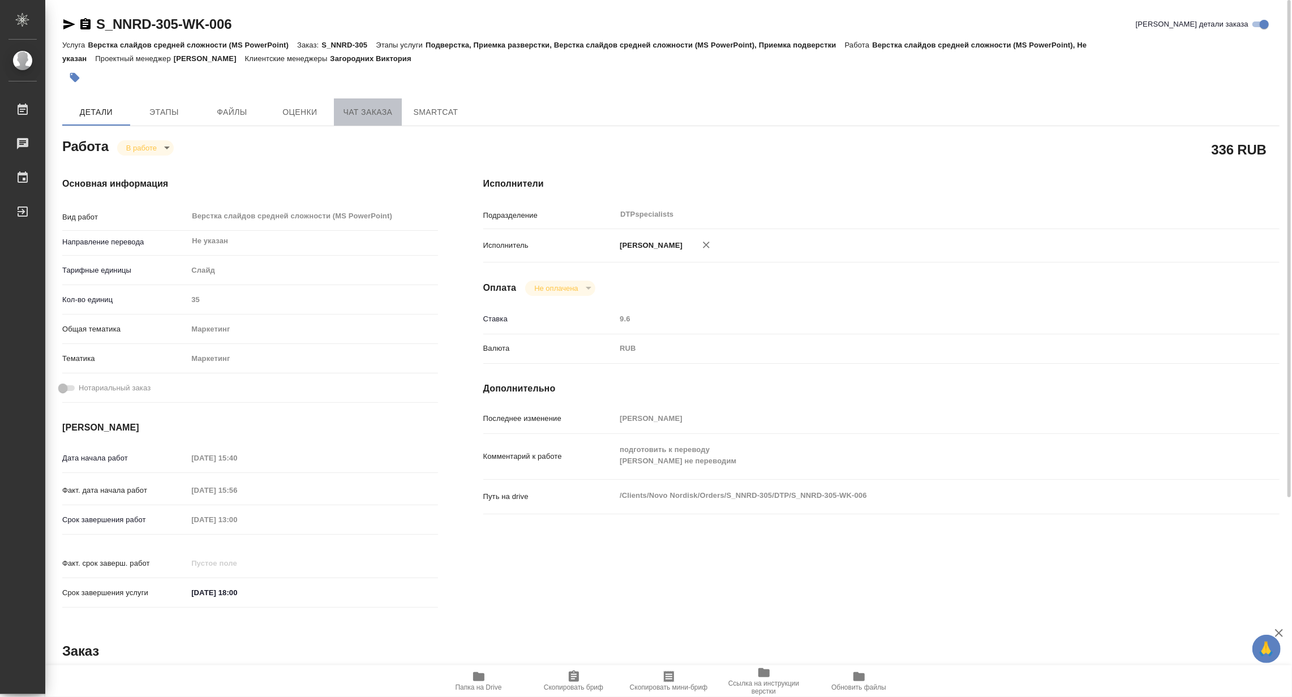
click at [361, 113] on span "Чат заказа" at bounding box center [368, 112] width 54 height 14
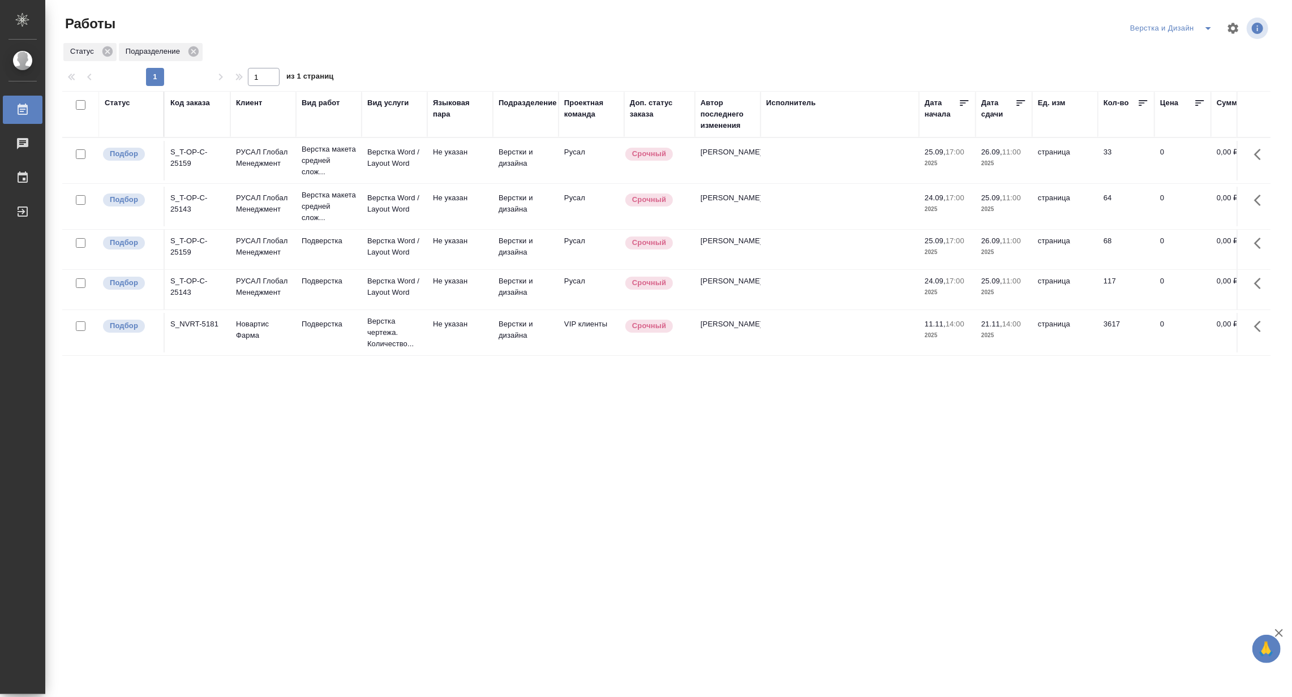
click at [1207, 27] on icon "split button" at bounding box center [1208, 28] width 6 height 3
click at [1149, 119] on li "DTPLight" at bounding box center [1177, 123] width 109 height 18
